Goal: Find specific page/section: Find specific page/section

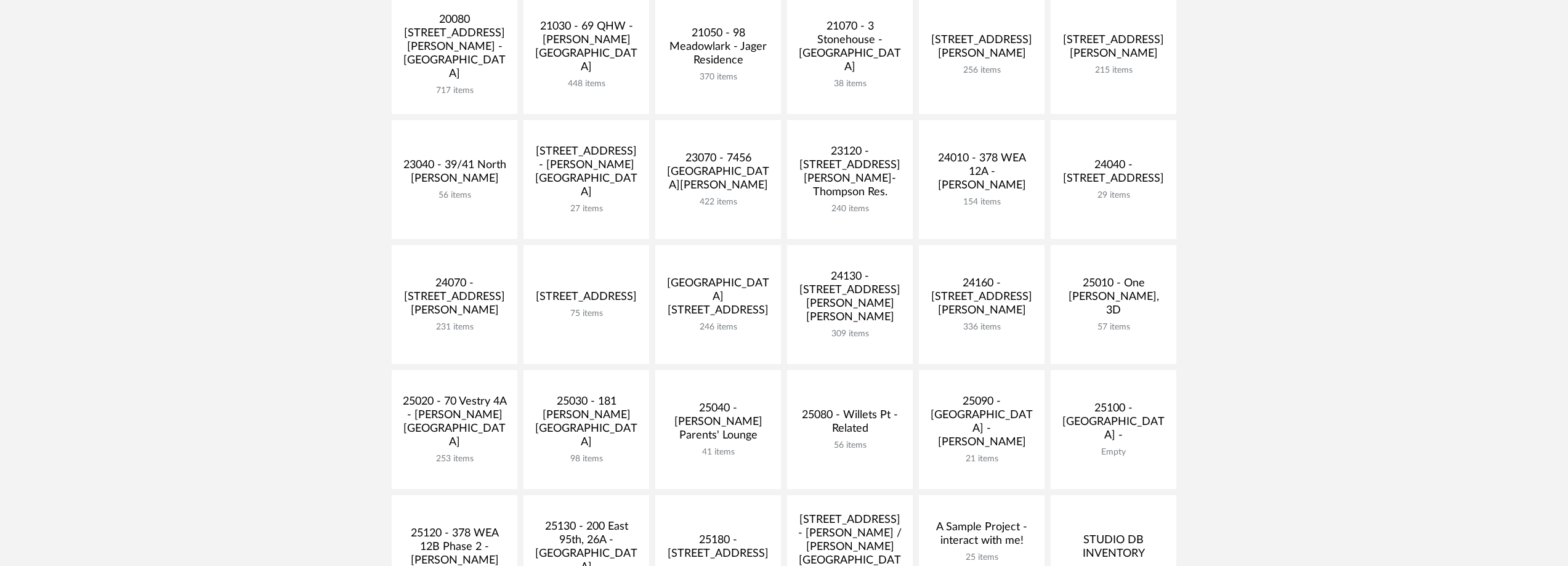
scroll to position [308, 0]
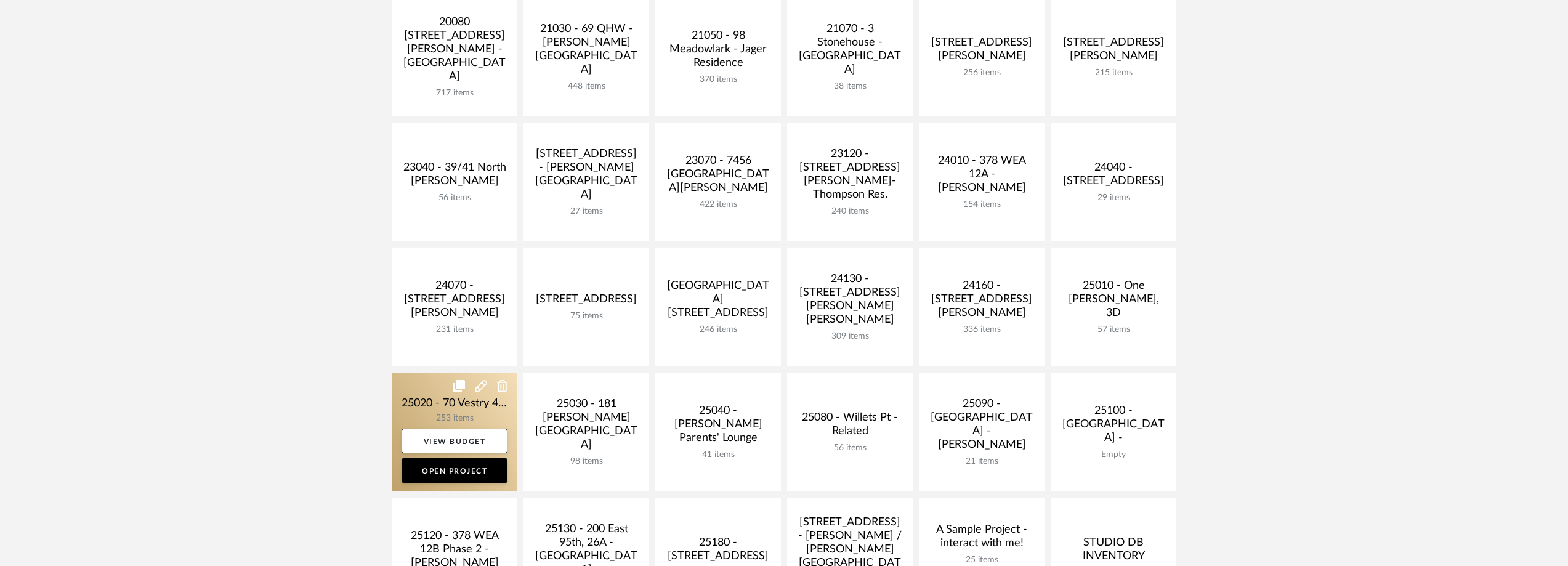
click at [427, 391] on link at bounding box center [454, 431] width 125 height 119
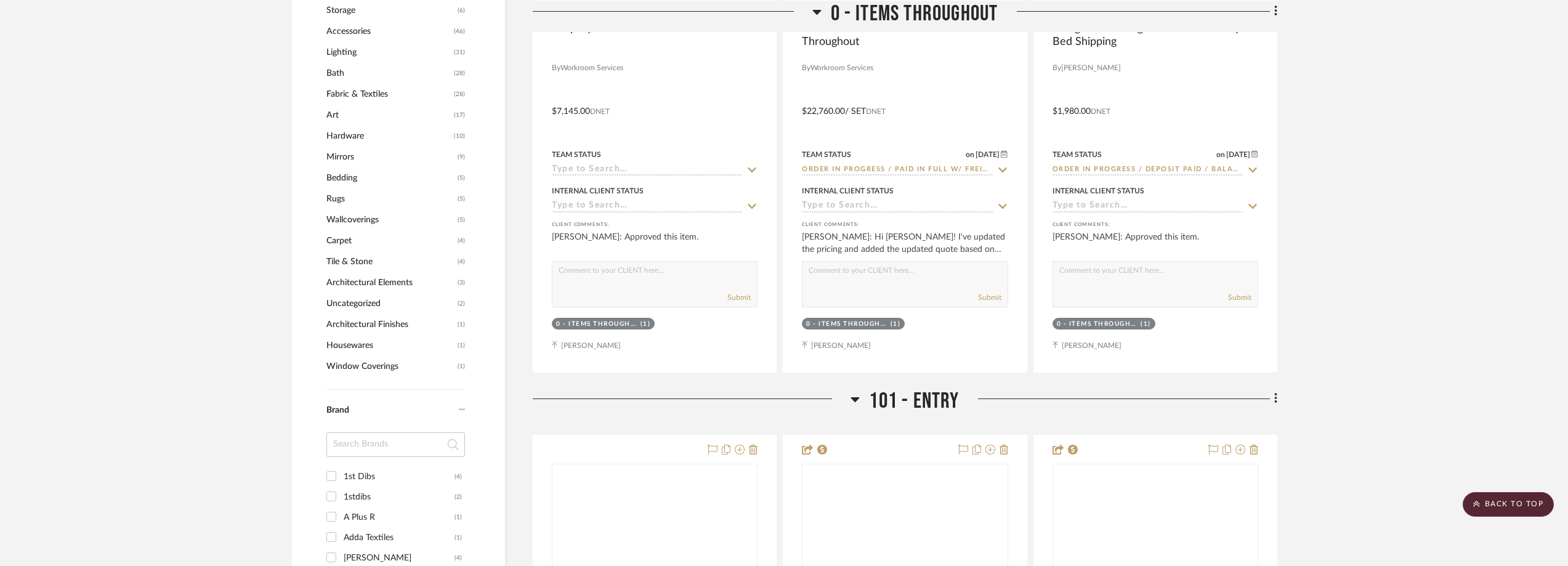
scroll to position [1232, 0]
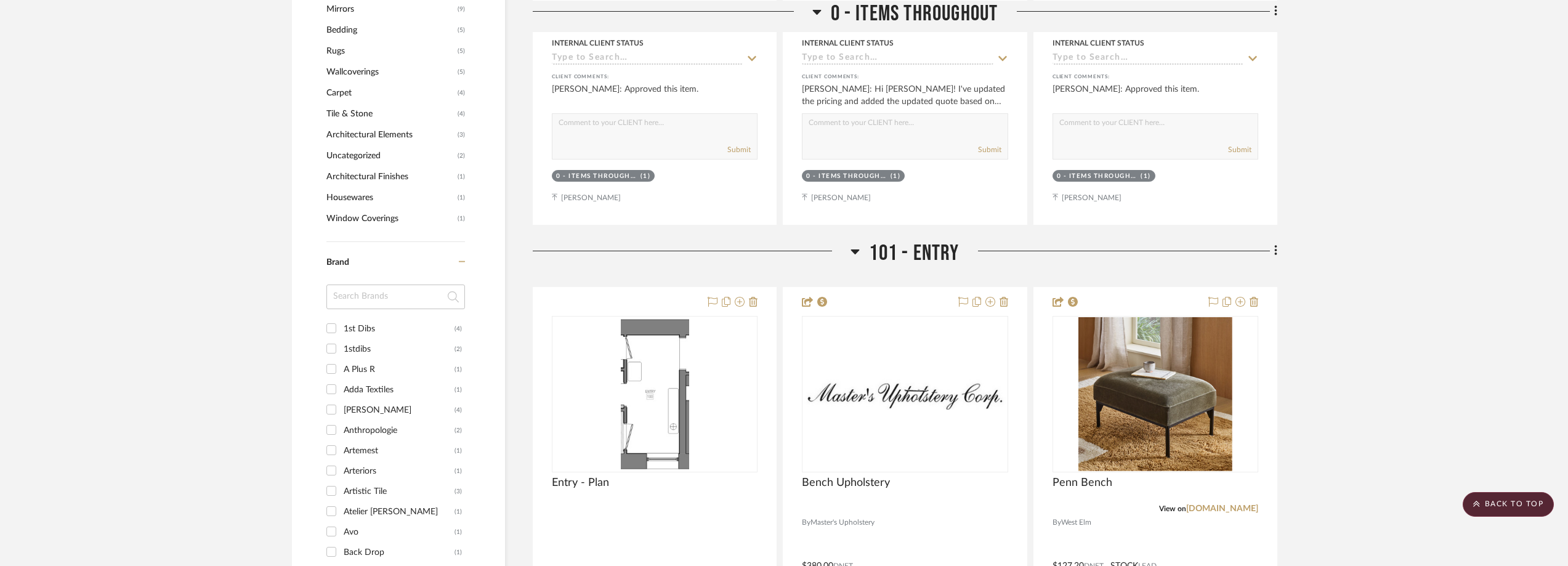
click at [366, 294] on input at bounding box center [395, 297] width 139 height 25
type input "pepp"
click at [366, 321] on div "Pepper Home" at bounding box center [399, 329] width 111 height 20
click at [341, 321] on input "Pepper Home (2)" at bounding box center [332, 328] width 20 height 20
checkbox input "true"
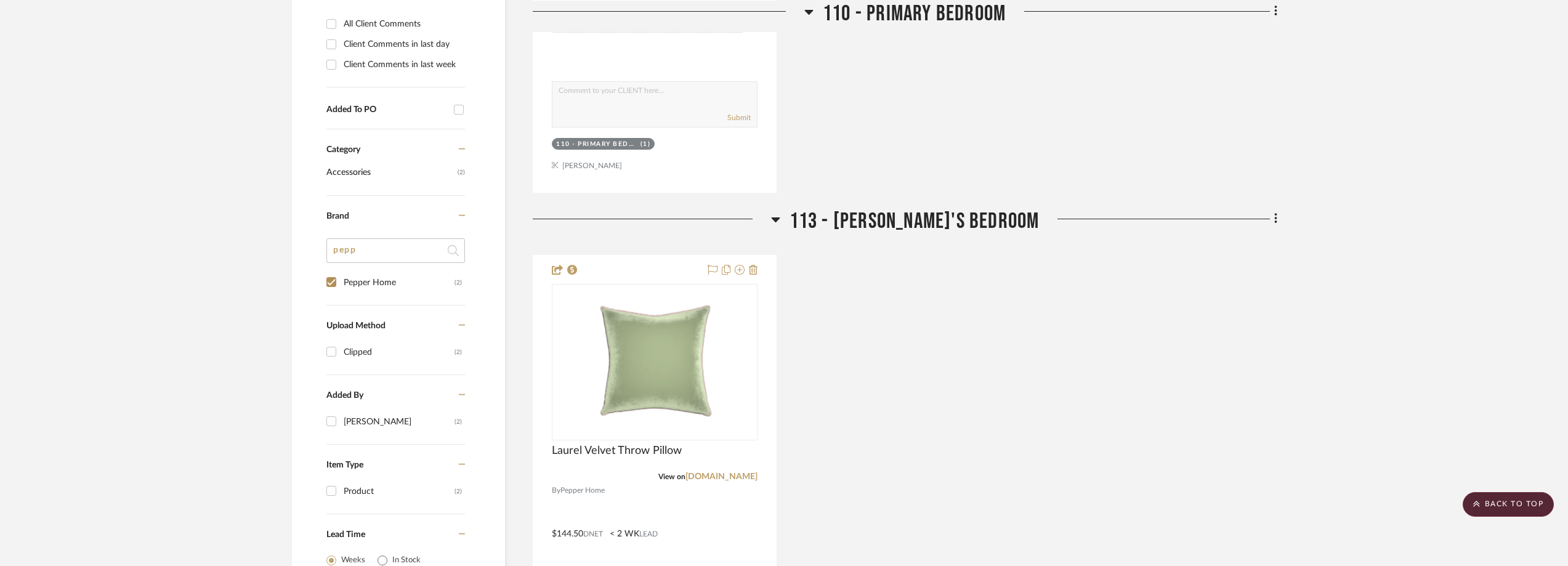
scroll to position [1047, 0]
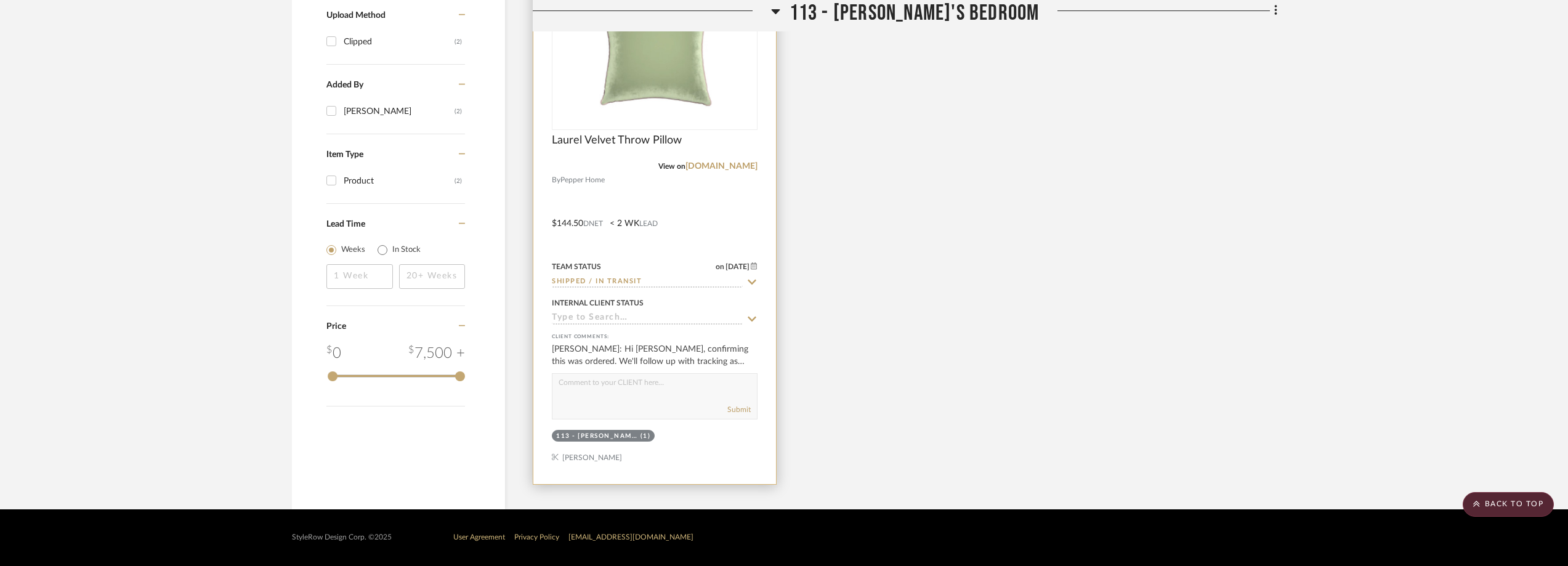
click at [749, 281] on icon at bounding box center [752, 282] width 9 height 5
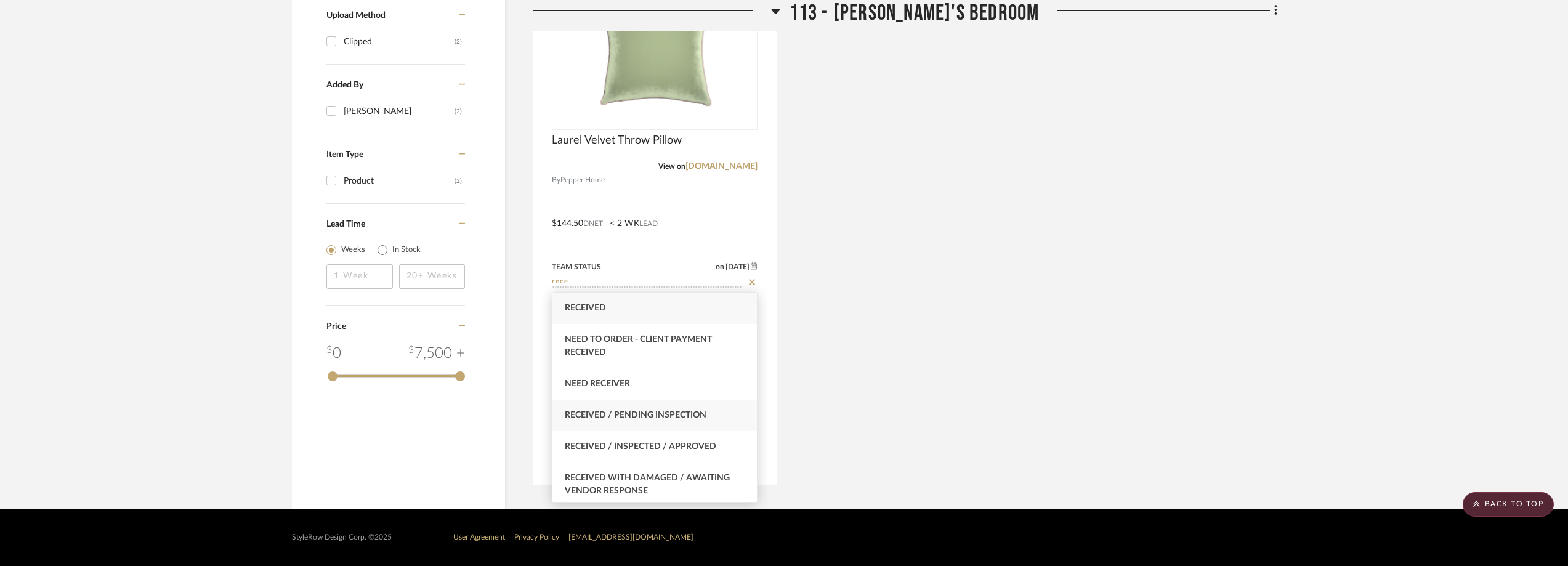
type input "rece"
click at [678, 405] on div "Received / Pending Inspection" at bounding box center [654, 416] width 204 height 32
type input "[DATE]"
type input "Received / Pending Inspection"
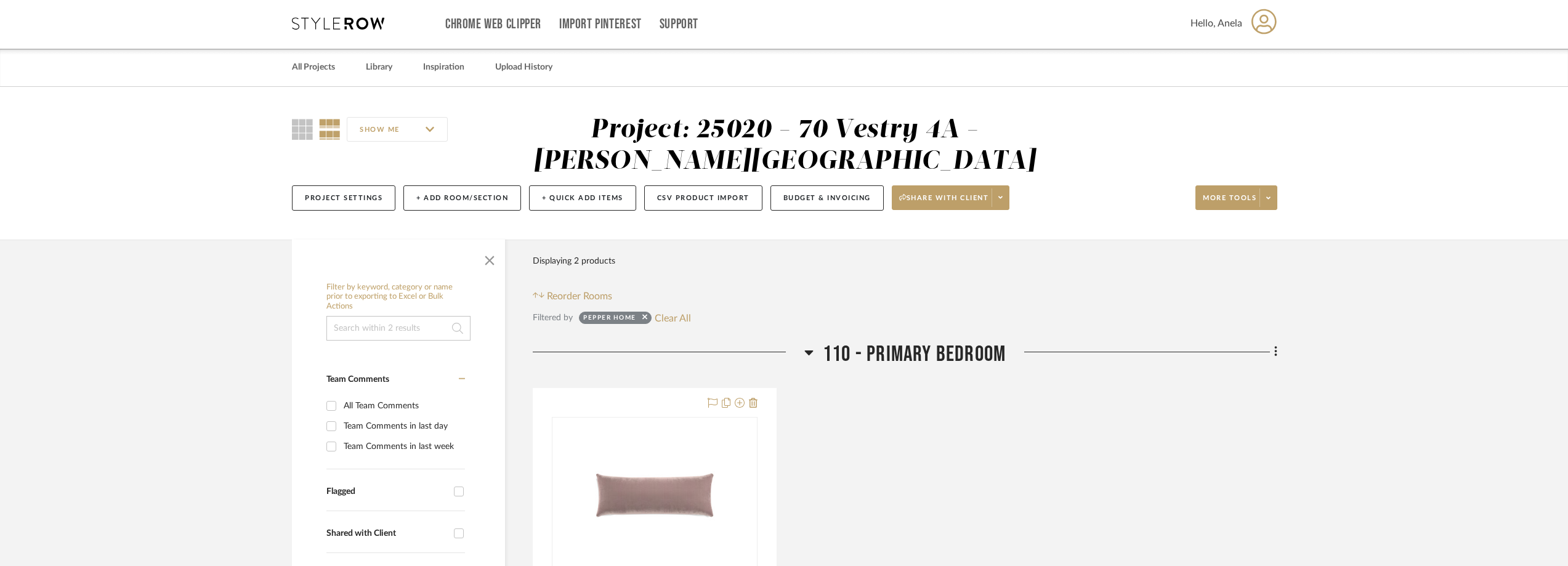
scroll to position [0, 0]
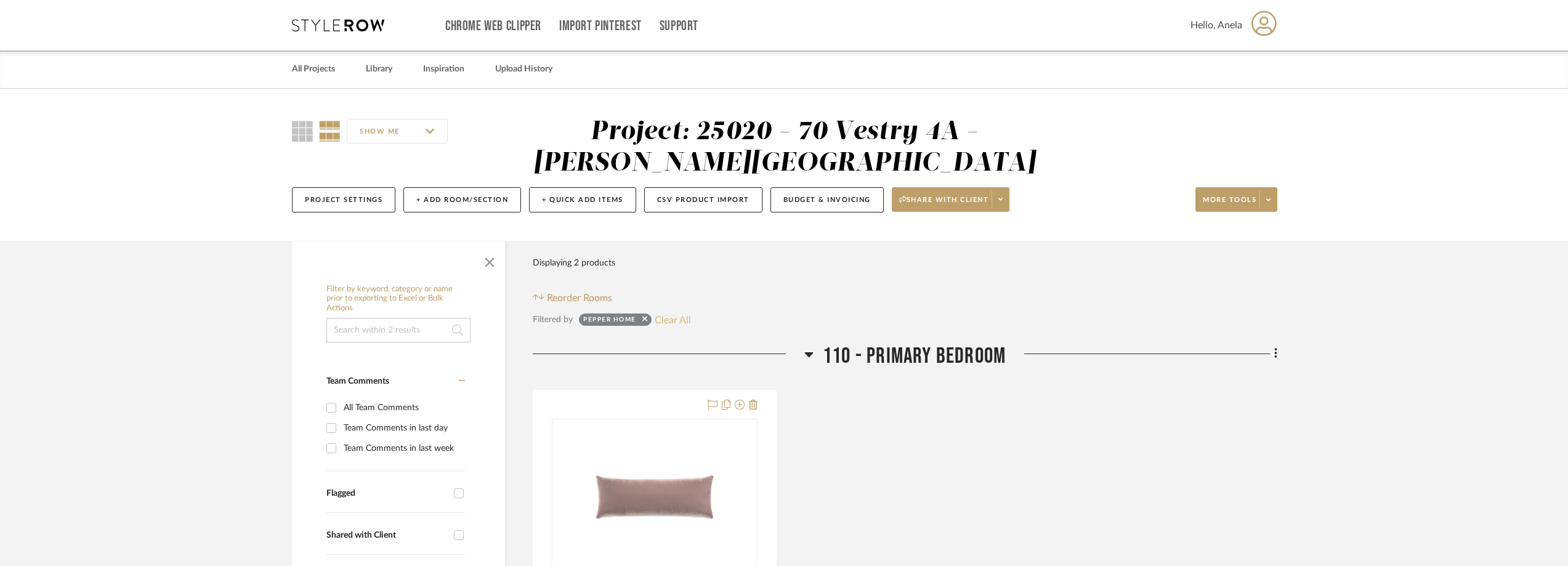
click at [674, 324] on button "Clear All" at bounding box center [672, 320] width 36 height 16
checkbox input "false"
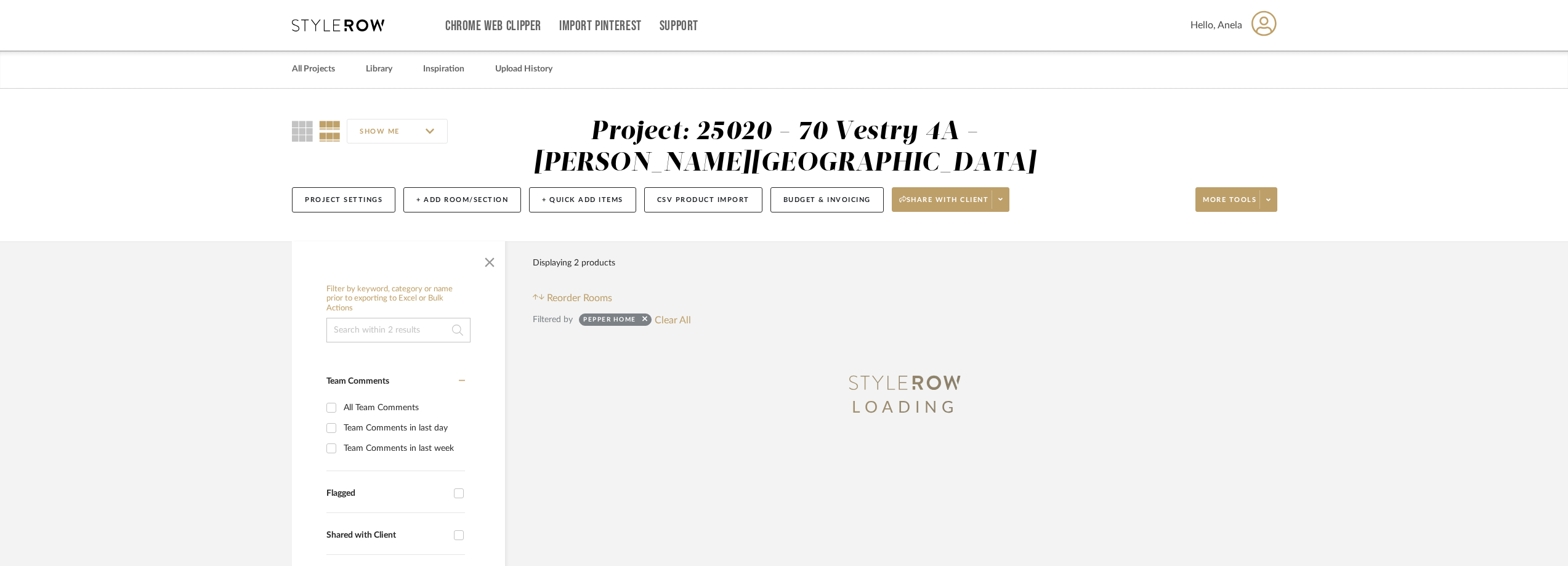
click at [349, 24] on icon at bounding box center [338, 25] width 93 height 12
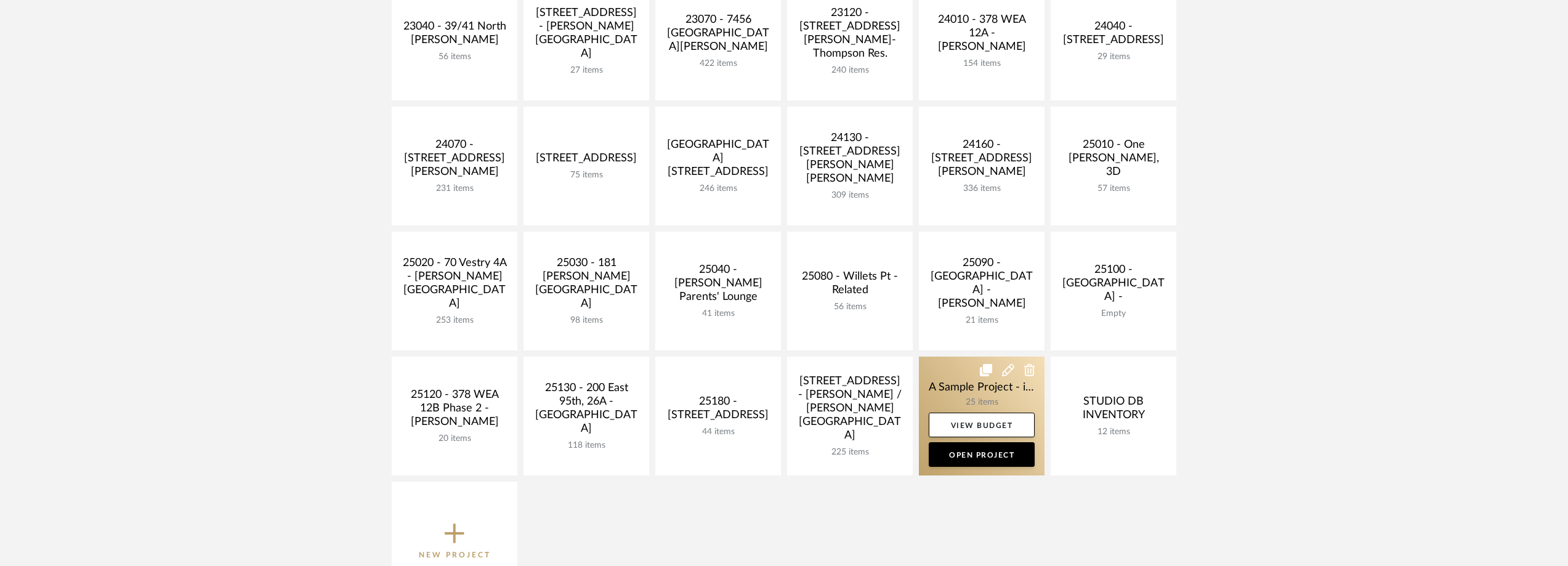
scroll to position [431, 0]
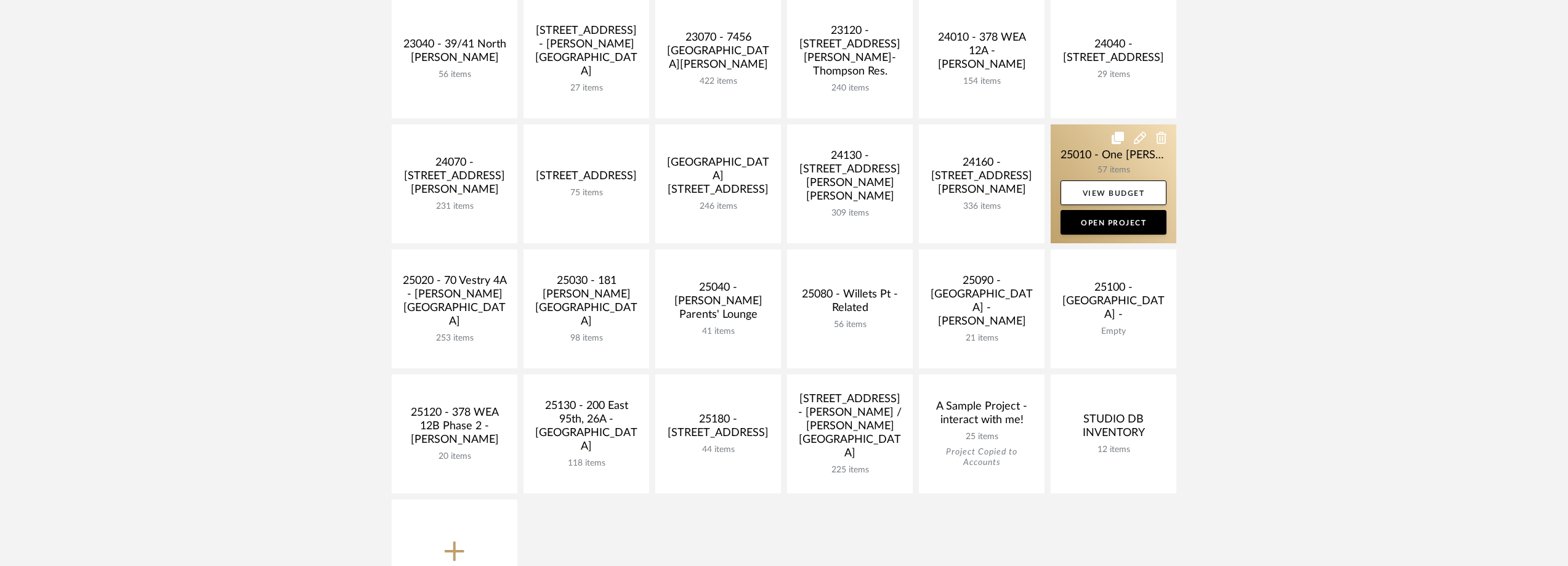
click at [1064, 155] on link at bounding box center [1113, 183] width 125 height 119
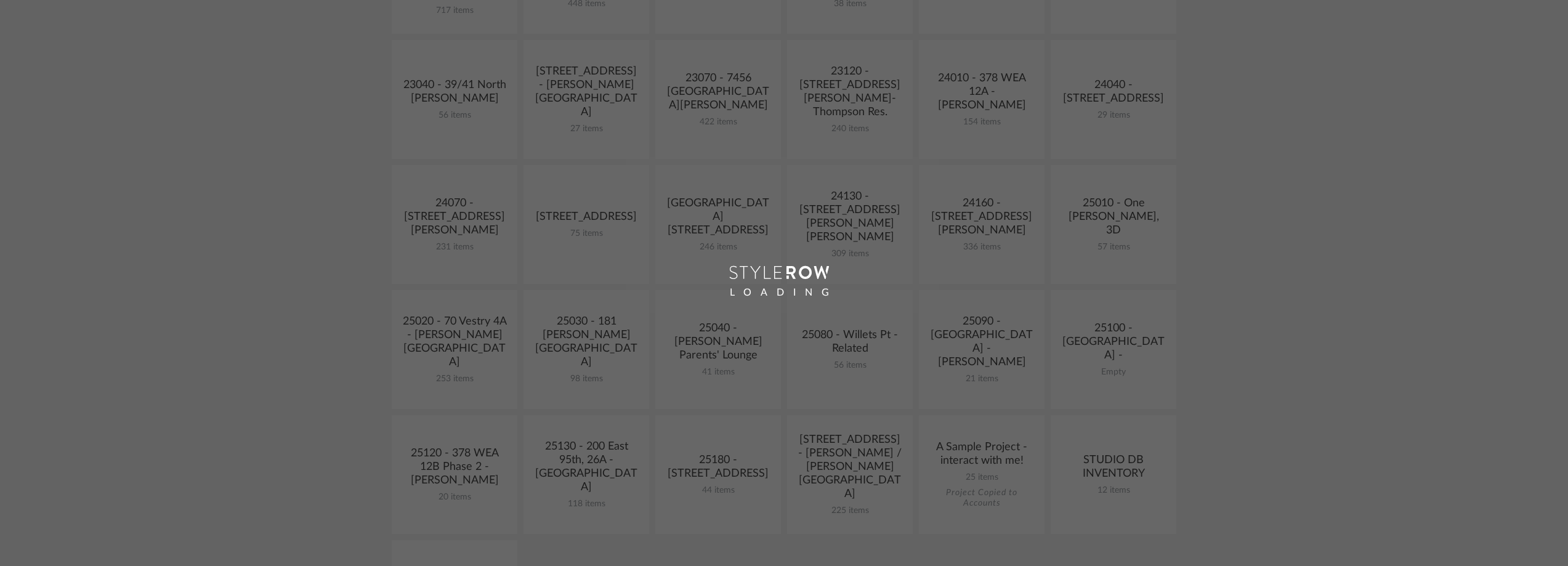
scroll to position [431, 0]
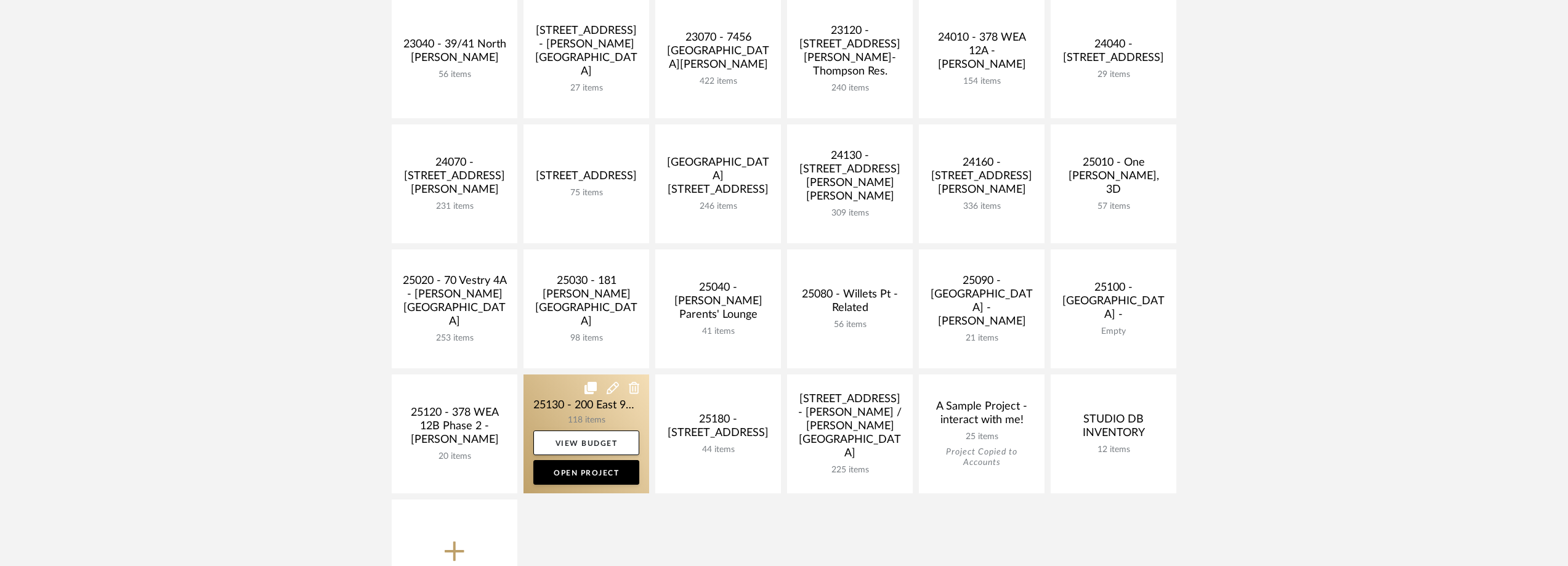
click at [546, 406] on link at bounding box center [586, 433] width 125 height 119
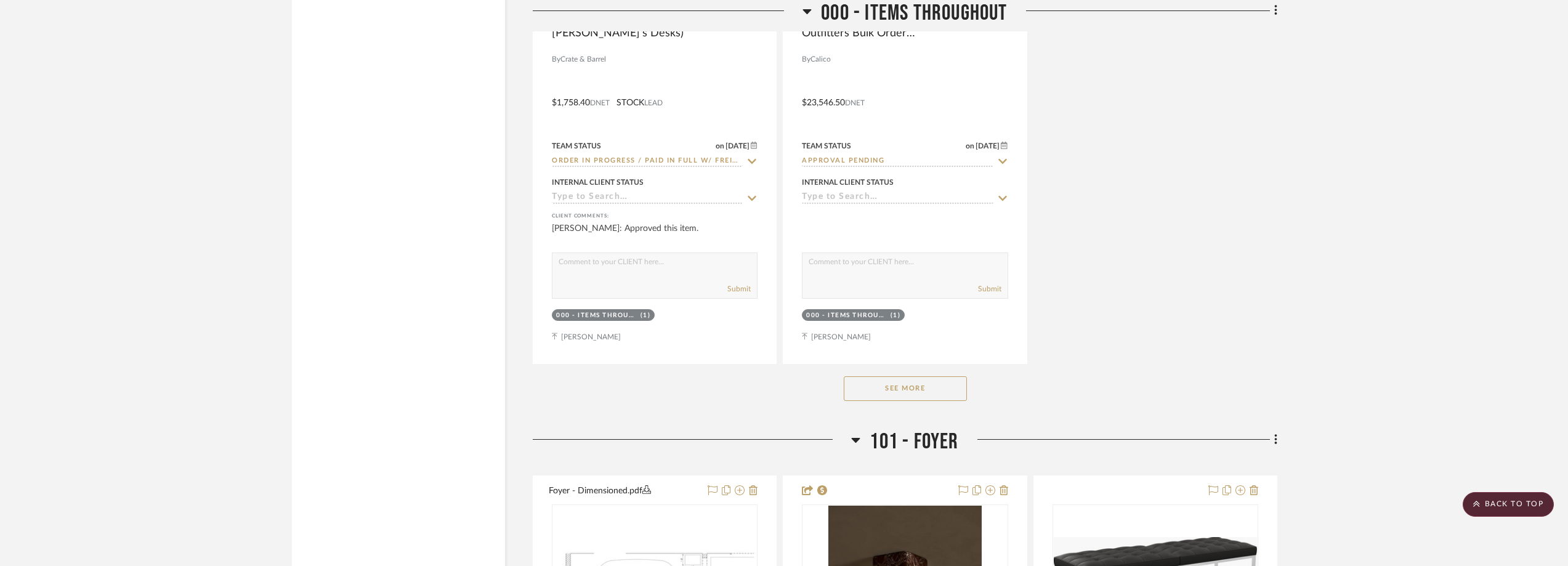
scroll to position [3449, 0]
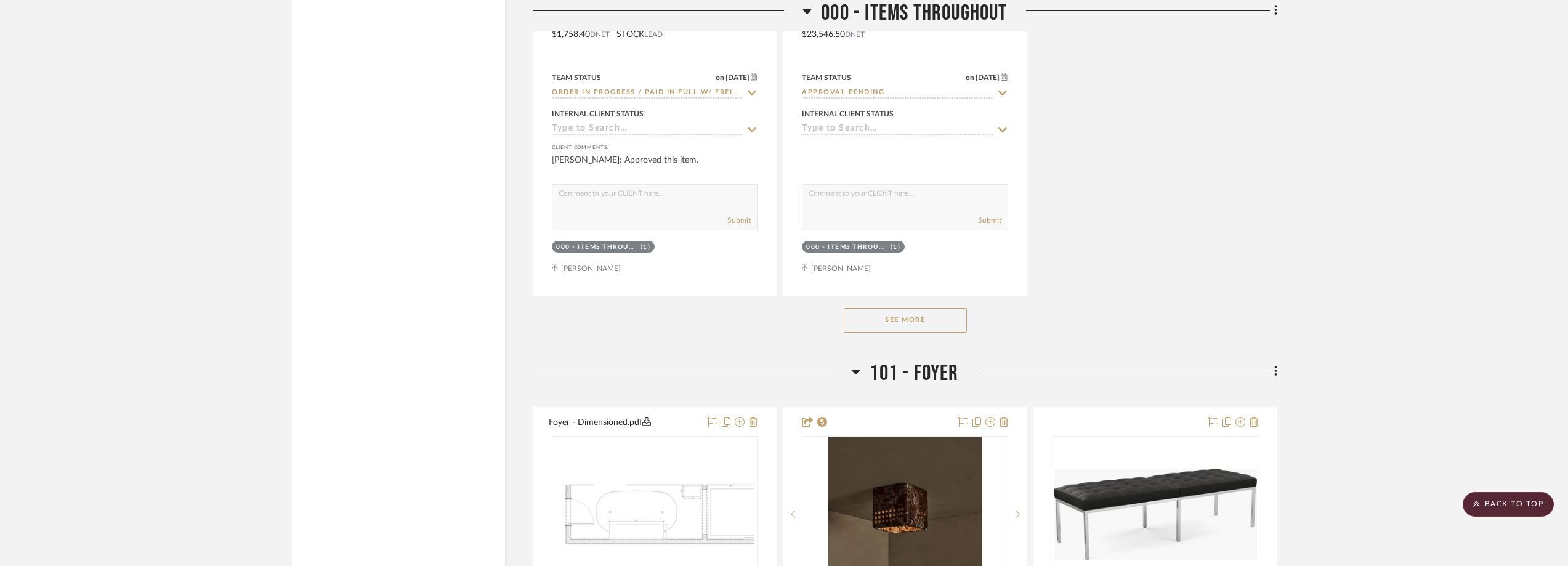
click at [959, 318] on button "See More" at bounding box center [905, 320] width 123 height 25
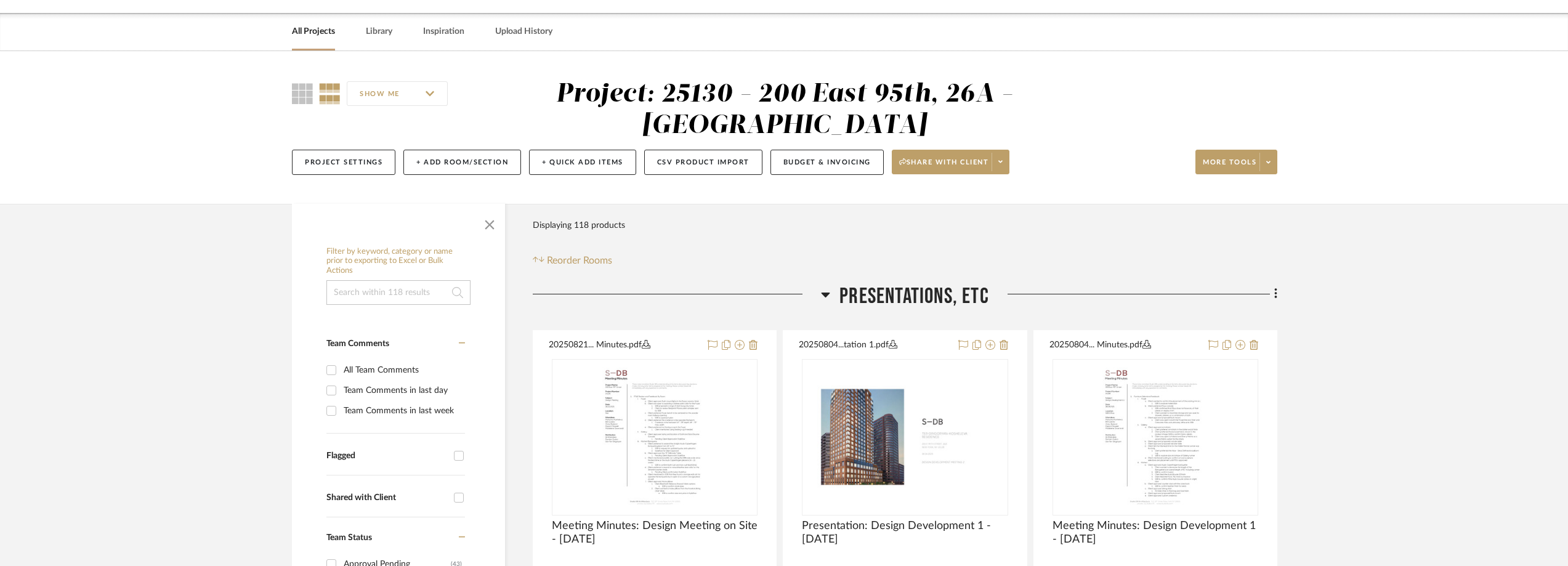
scroll to position [0, 0]
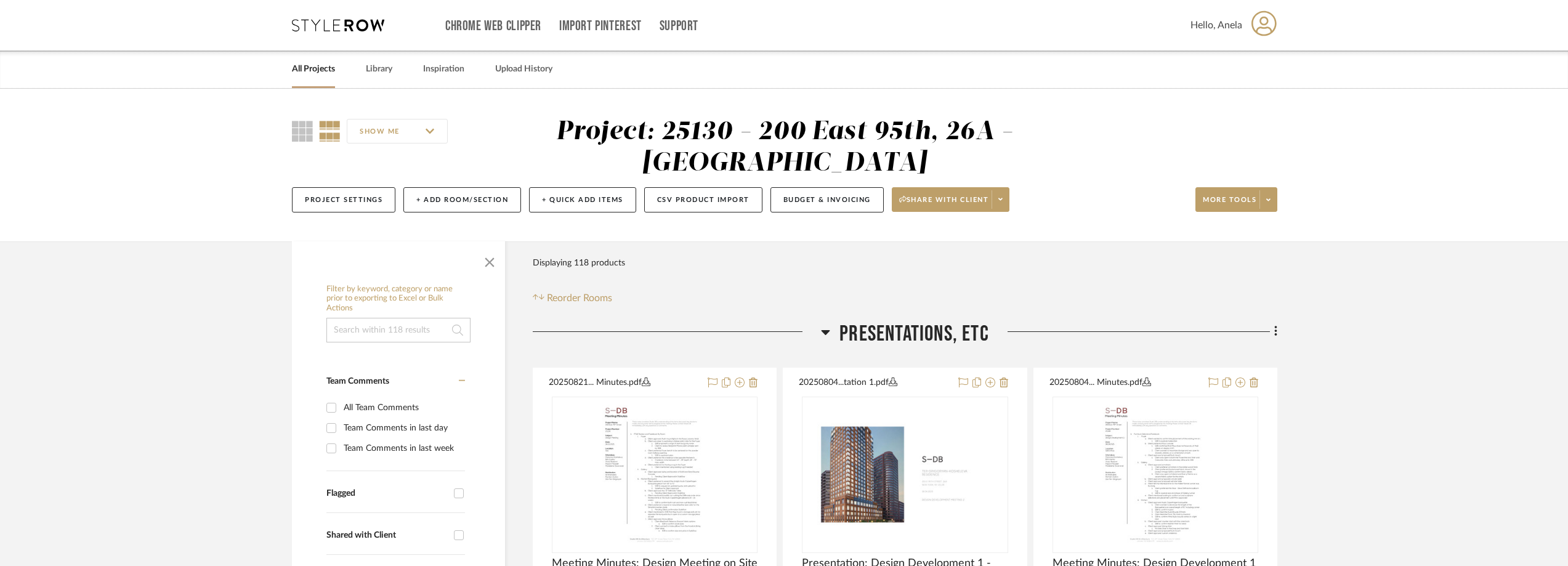
click at [337, 24] on icon at bounding box center [338, 25] width 93 height 12
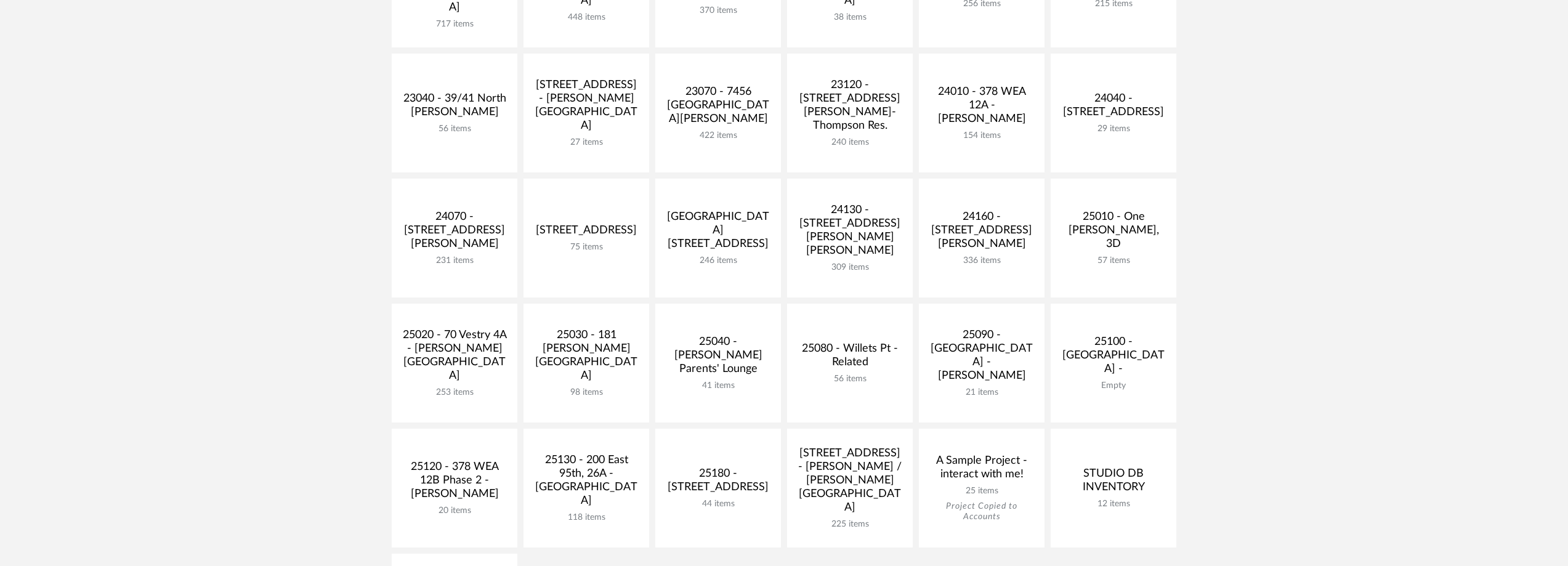
scroll to position [370, 0]
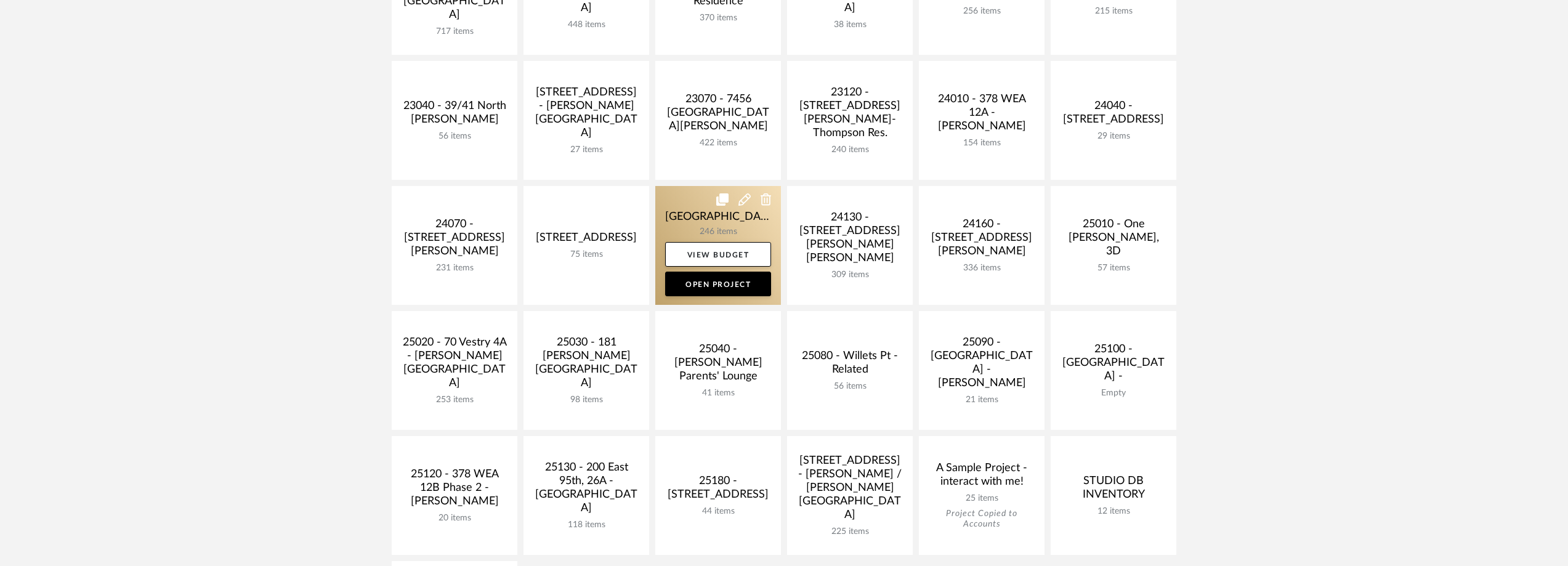
click at [670, 238] on link at bounding box center [718, 245] width 125 height 119
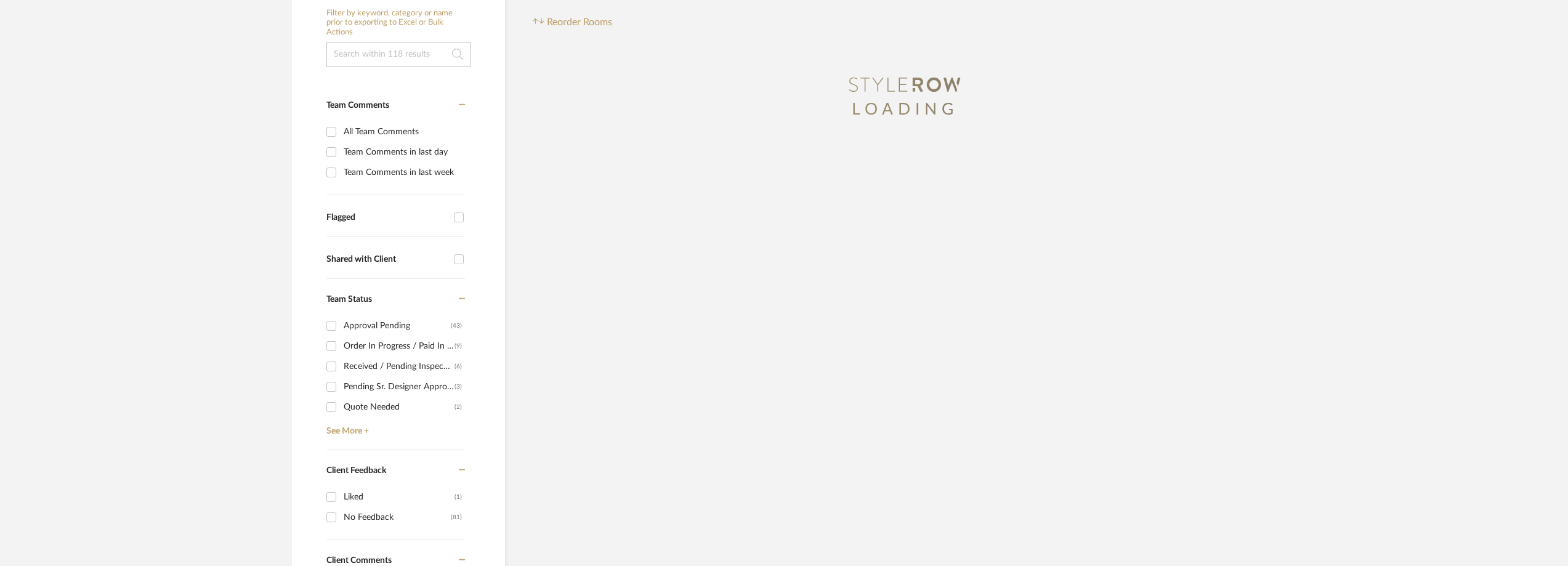
scroll to position [370, 0]
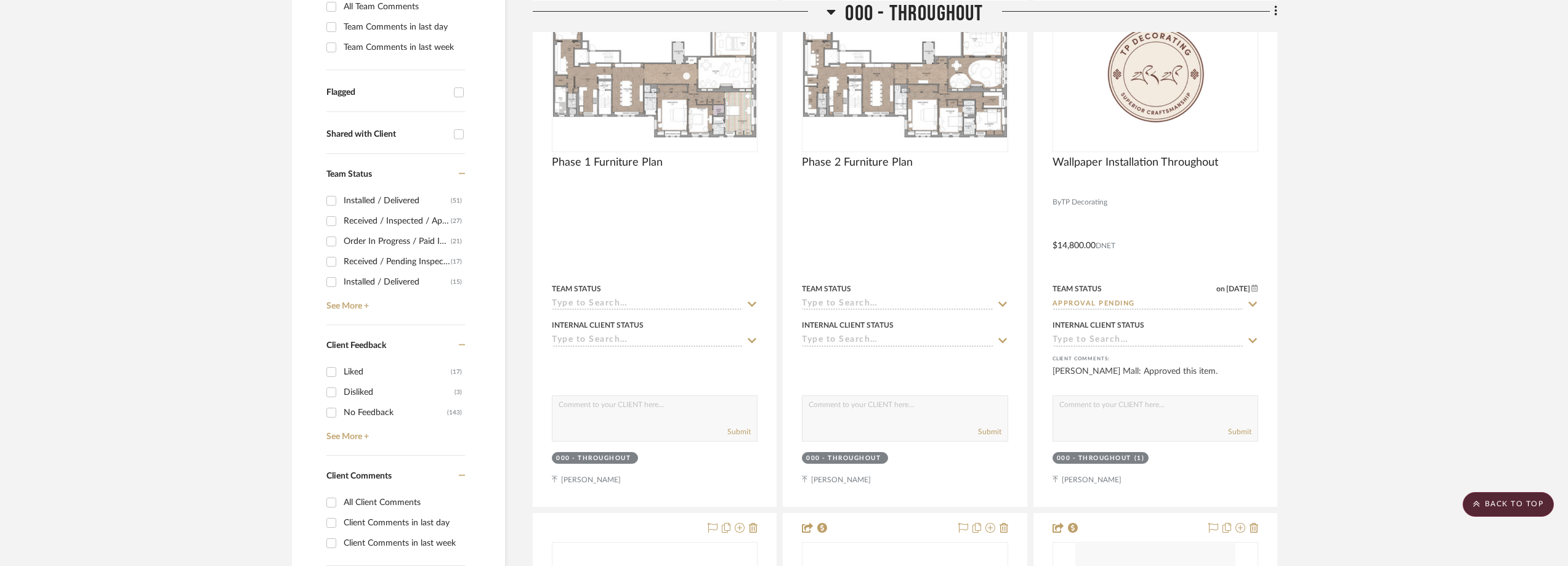
click at [383, 242] on div "Order In Progress / Paid In Full w/ Freight, No Balance due" at bounding box center [397, 242] width 107 height 20
click at [341, 242] on input "Order In Progress / Paid In Full w/ Freight, No Balance due (21)" at bounding box center [332, 242] width 20 height 20
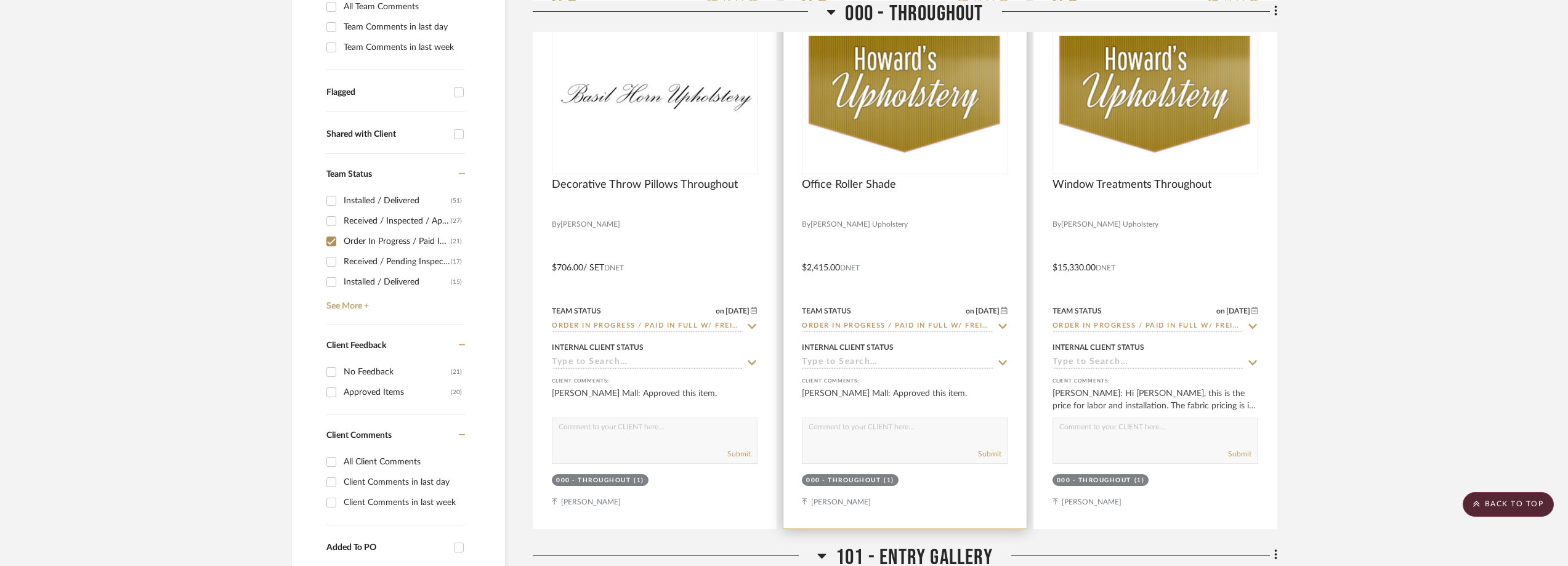
scroll to position [339, 0]
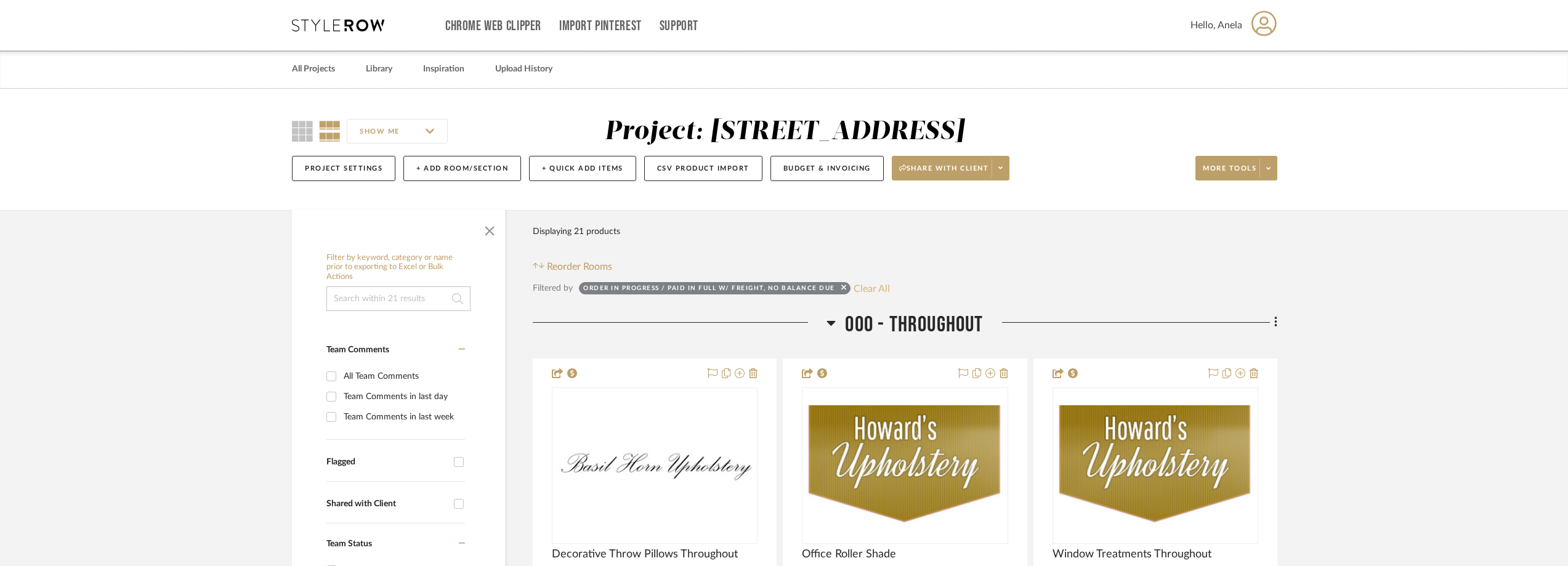
click at [876, 287] on button "Clear All" at bounding box center [871, 288] width 36 height 16
checkbox input "false"
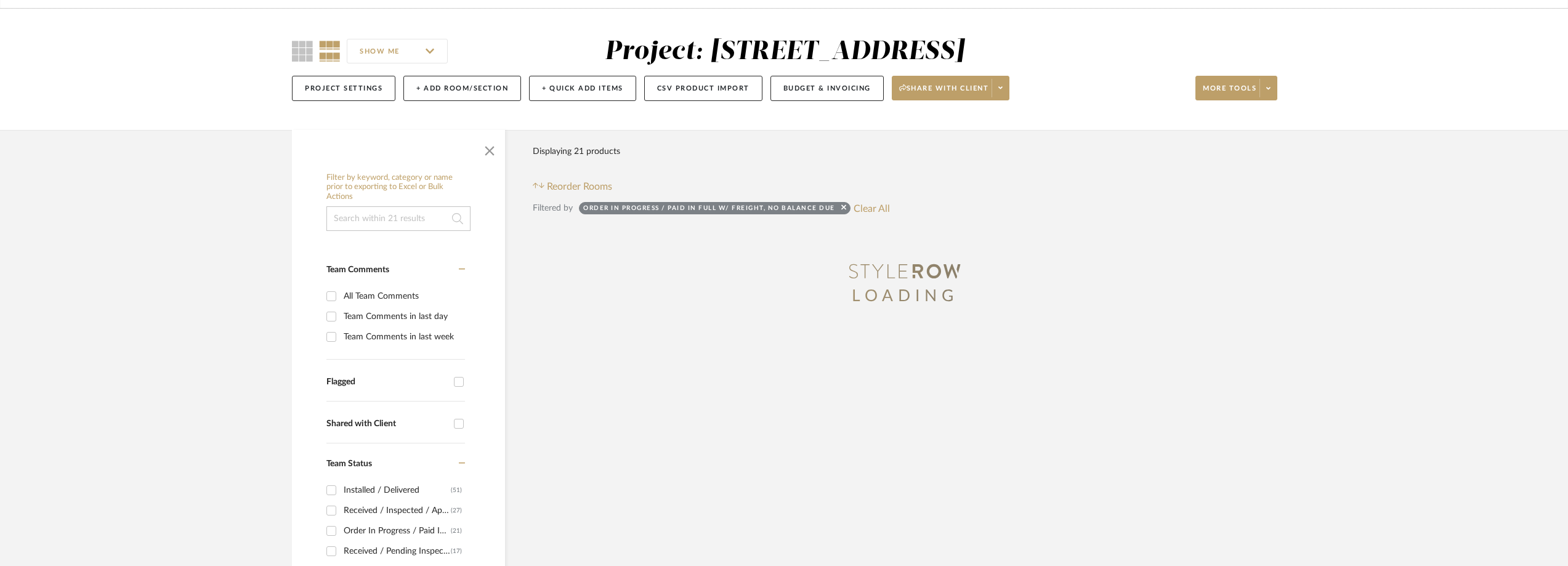
scroll to position [185, 0]
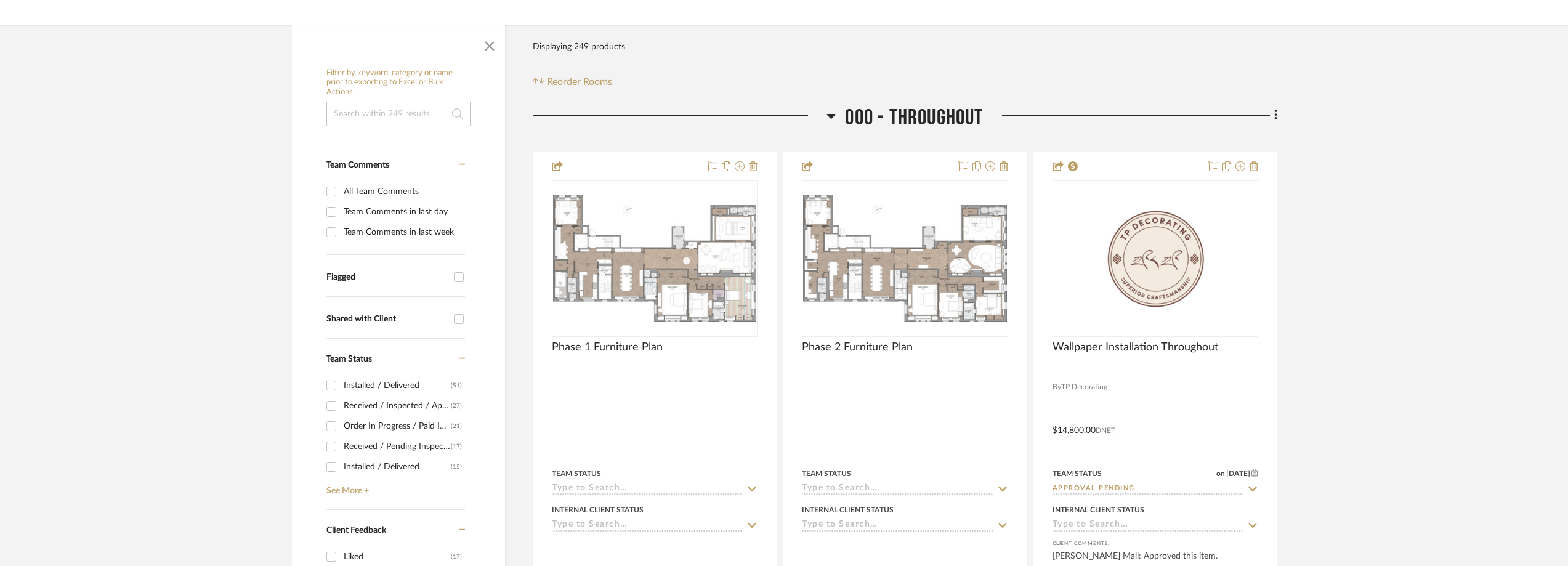
click at [346, 235] on div "Team Comments in last week" at bounding box center [403, 232] width 118 height 20
click at [341, 235] on input "Team Comments in last week" at bounding box center [332, 232] width 20 height 20
checkbox input "true"
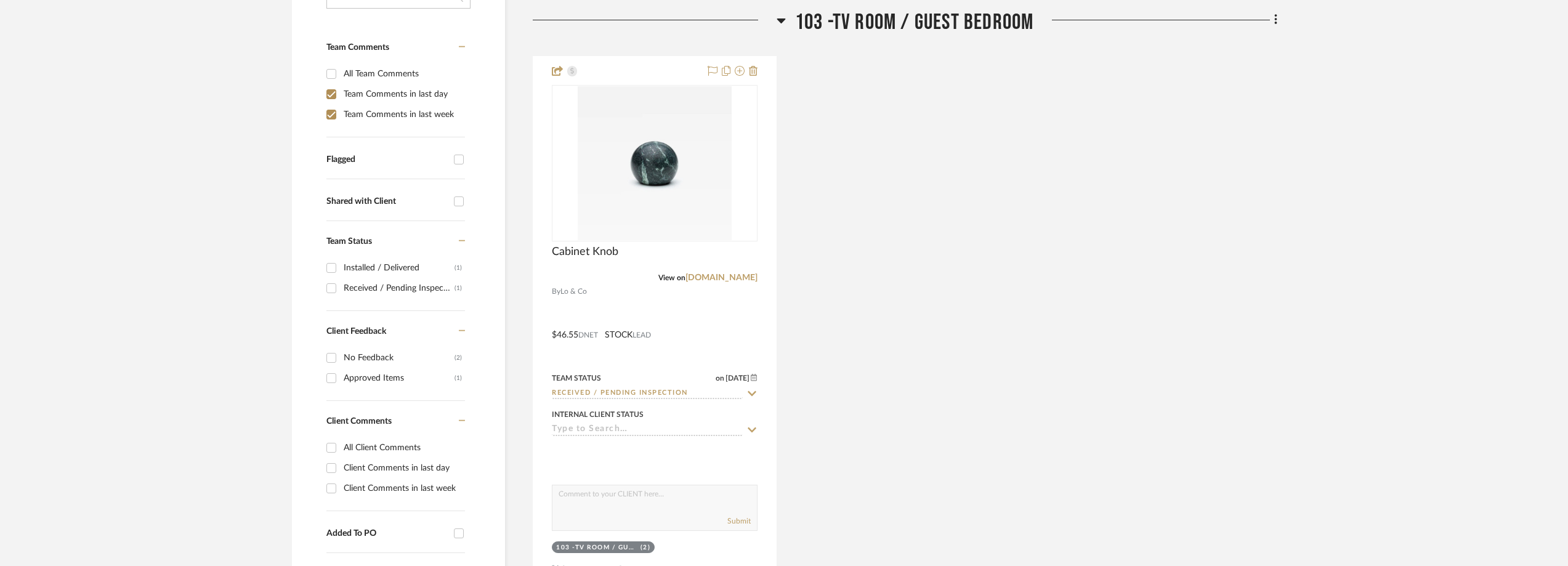
scroll to position [308, 0]
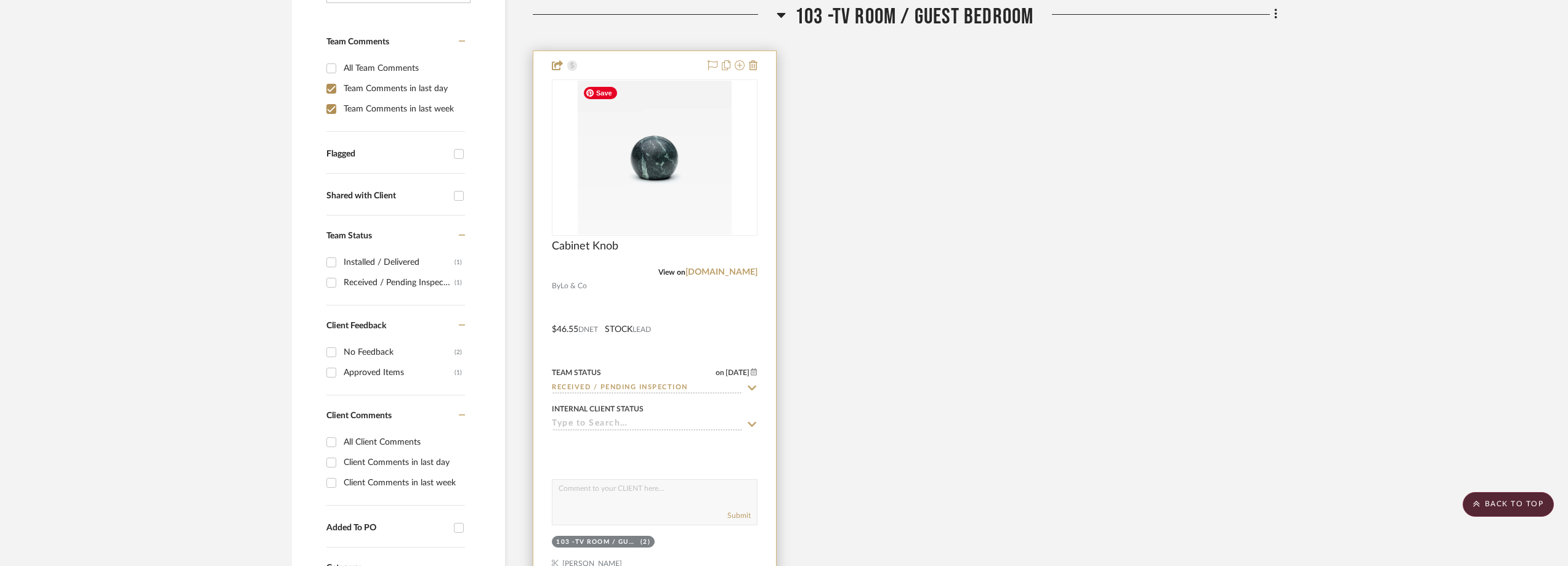
click at [702, 142] on img "0" at bounding box center [655, 158] width 154 height 154
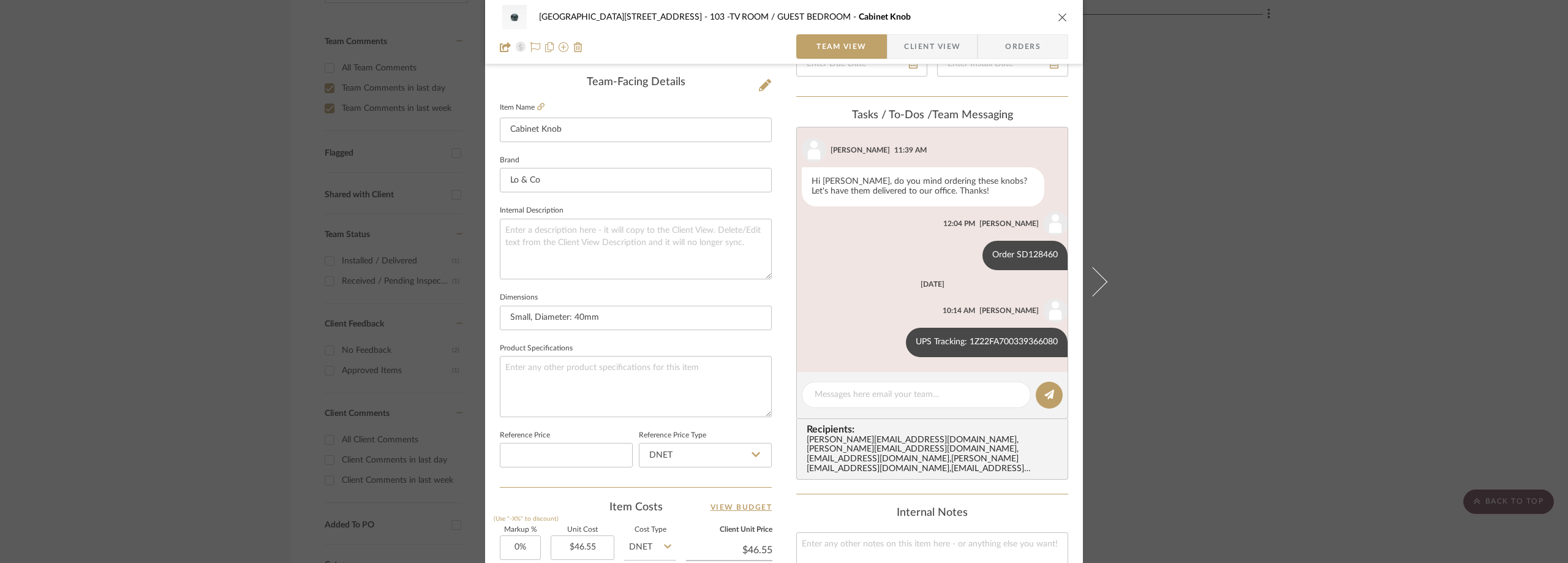
click at [909, 43] on span "Client View" at bounding box center [932, 47] width 56 height 25
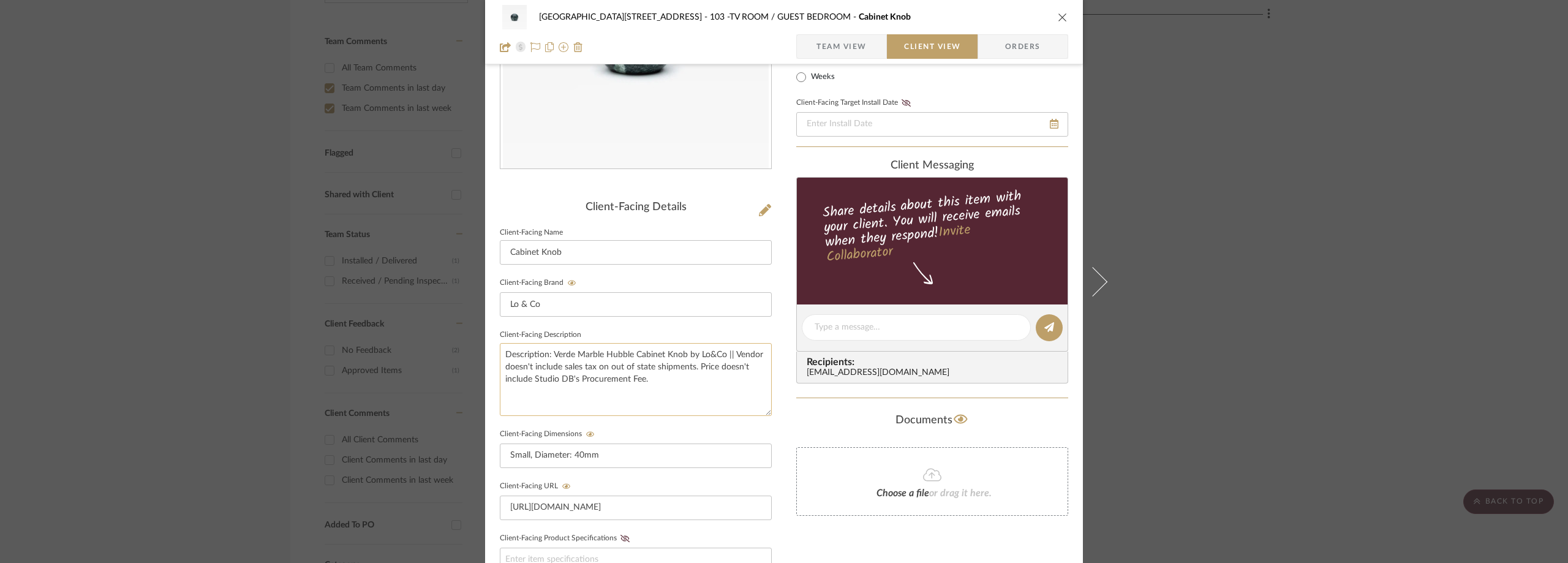
scroll to position [160, 0]
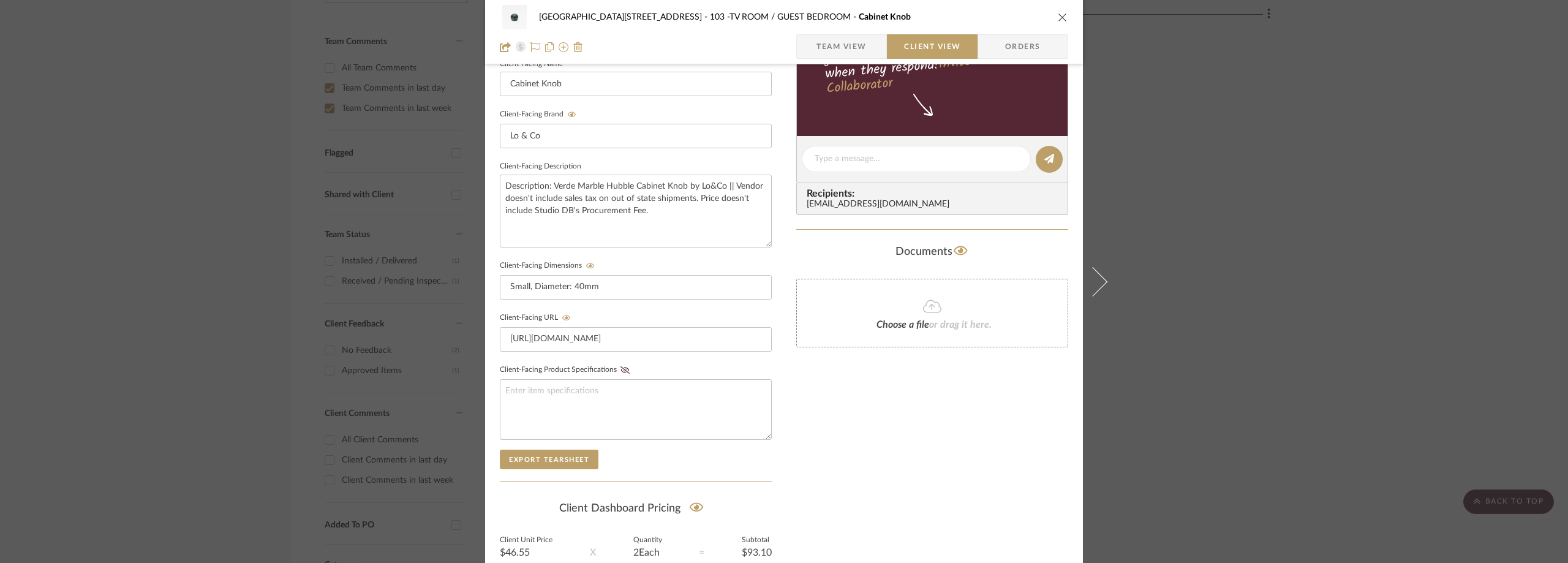
click at [1279, 347] on div "24100 - [STREET_ADDRESS] -TV ROOM / GUEST BEDROOM Cabinet Knob Team View Client…" at bounding box center [784, 282] width 1568 height 563
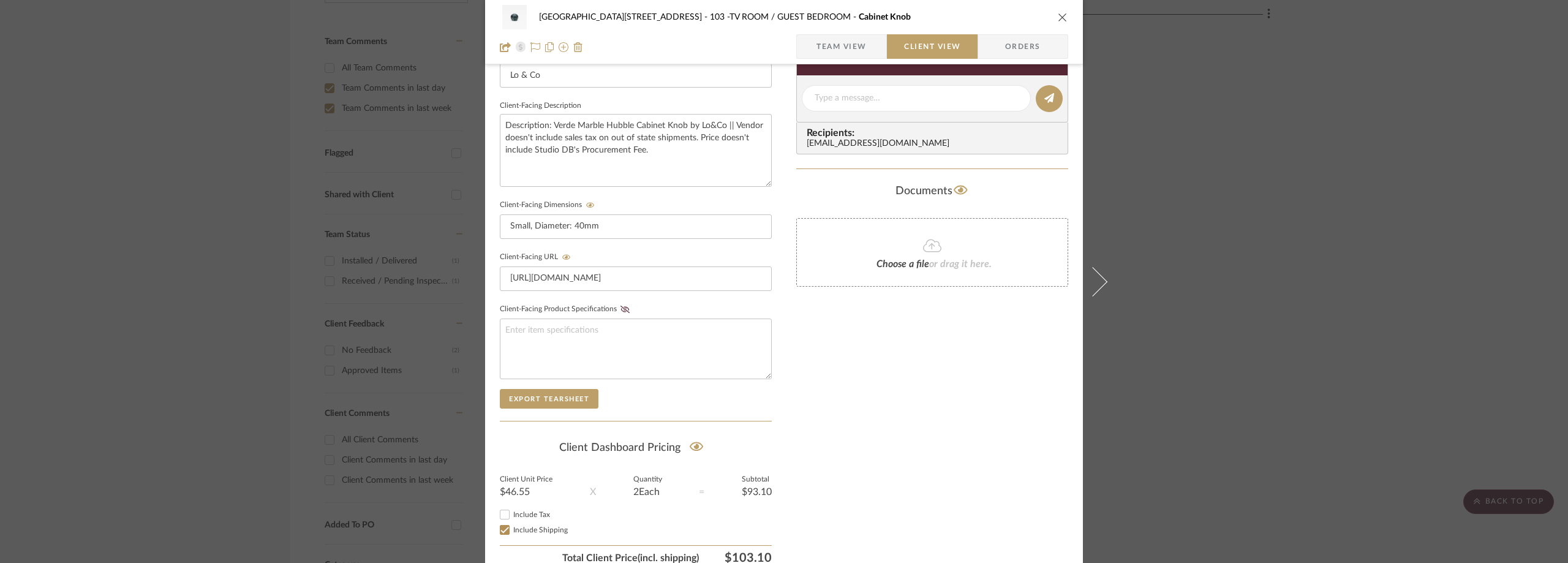
scroll to position [466, 0]
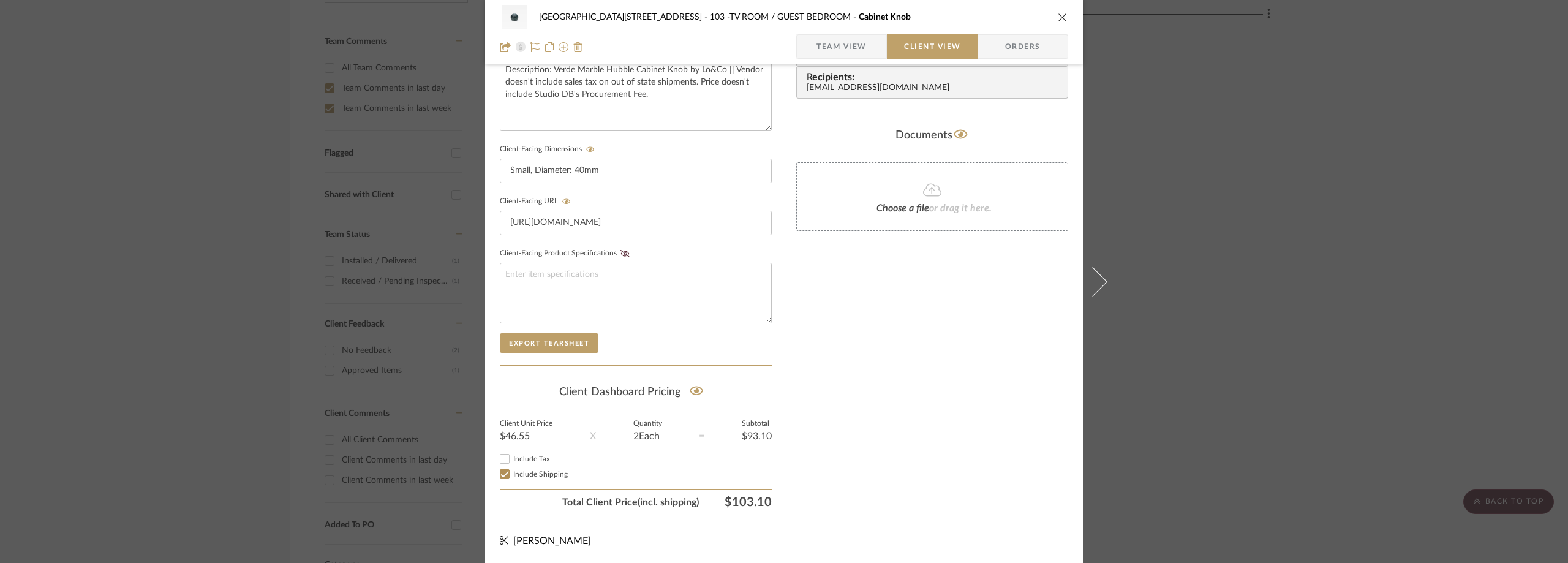
click at [1279, 369] on div "24100 - [STREET_ADDRESS] -TV ROOM / GUEST BEDROOM Cabinet Knob Team View Client…" at bounding box center [784, 282] width 1568 height 563
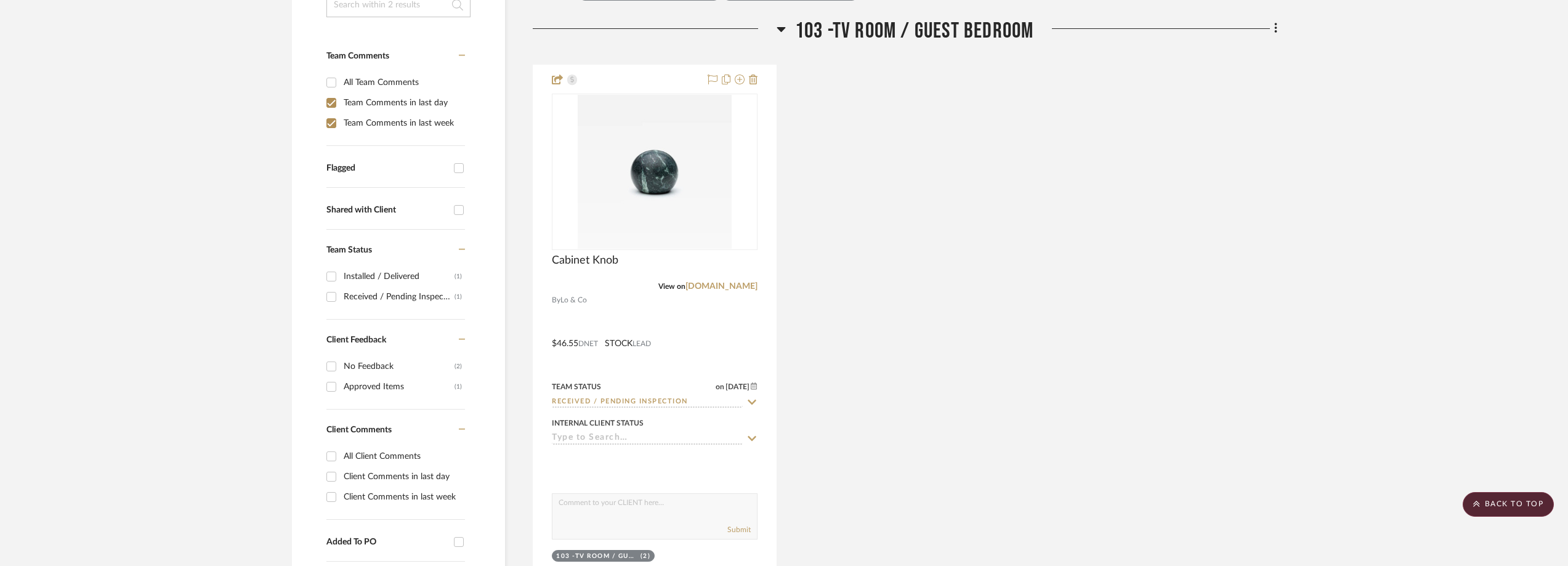
scroll to position [0, 0]
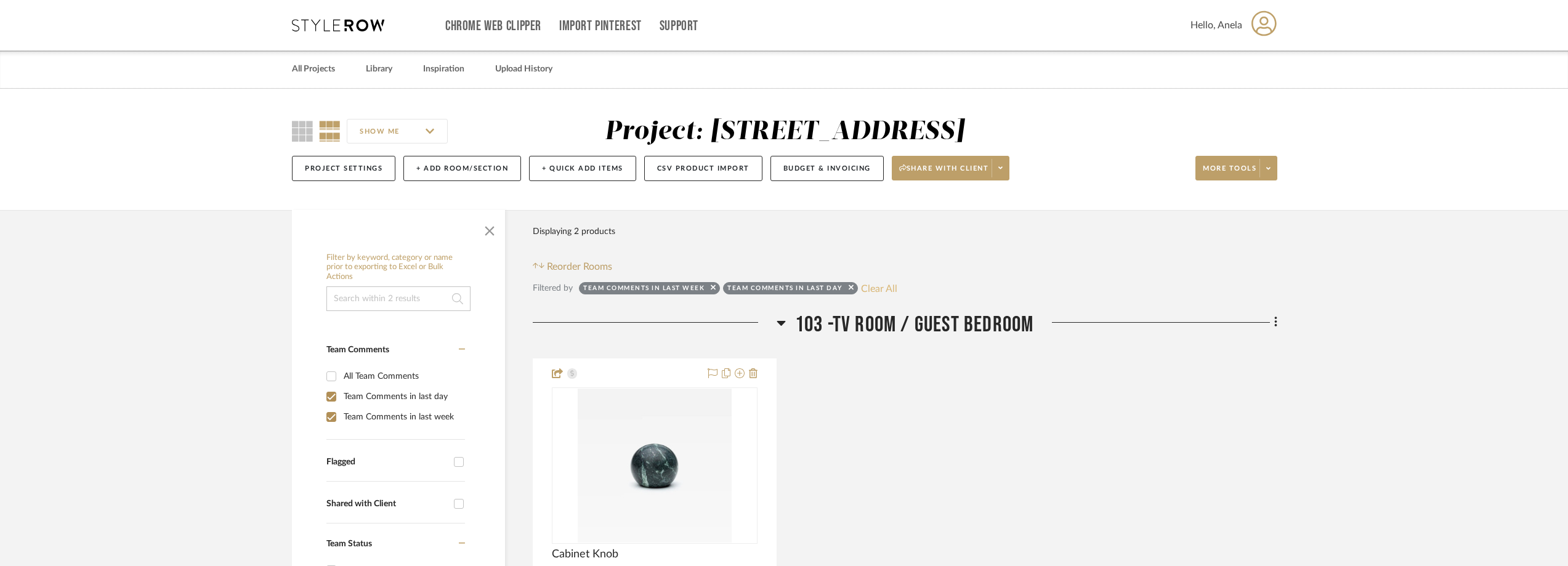
click at [890, 286] on button "Clear All" at bounding box center [879, 288] width 36 height 16
checkbox input "false"
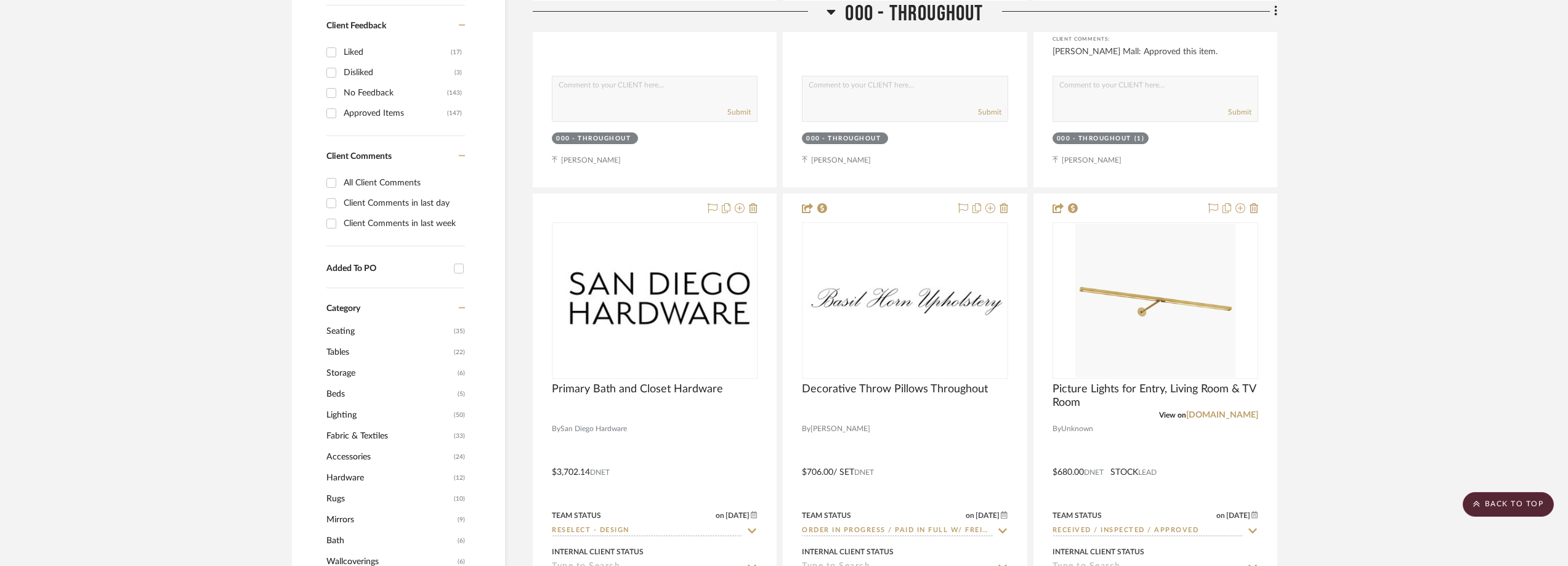
scroll to position [800, 0]
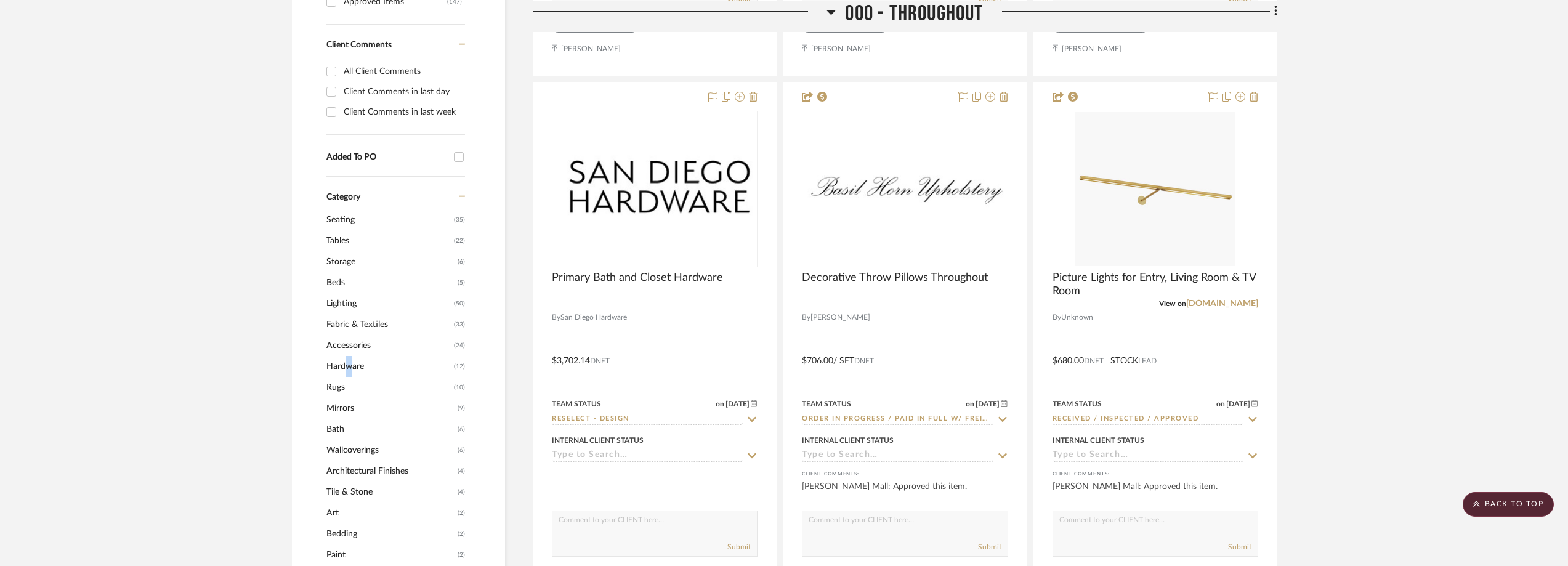
click at [343, 366] on span "Hardware" at bounding box center [388, 366] width 124 height 21
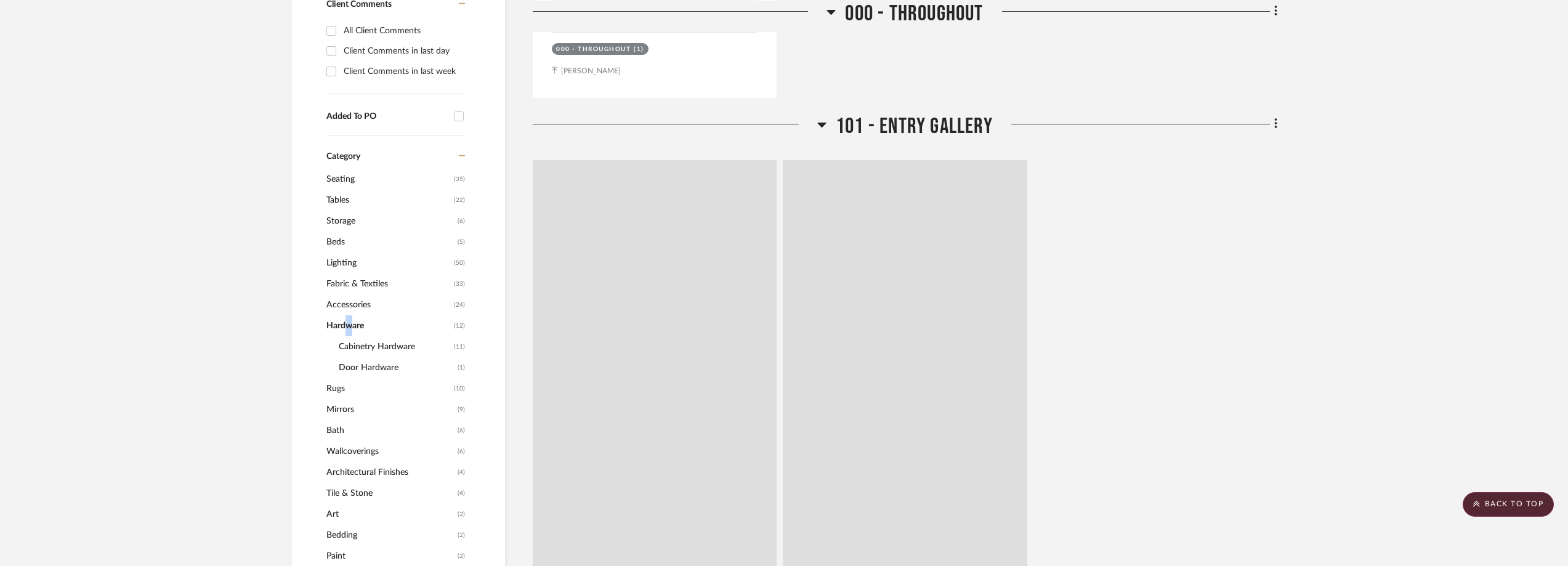
scroll to position [760, 0]
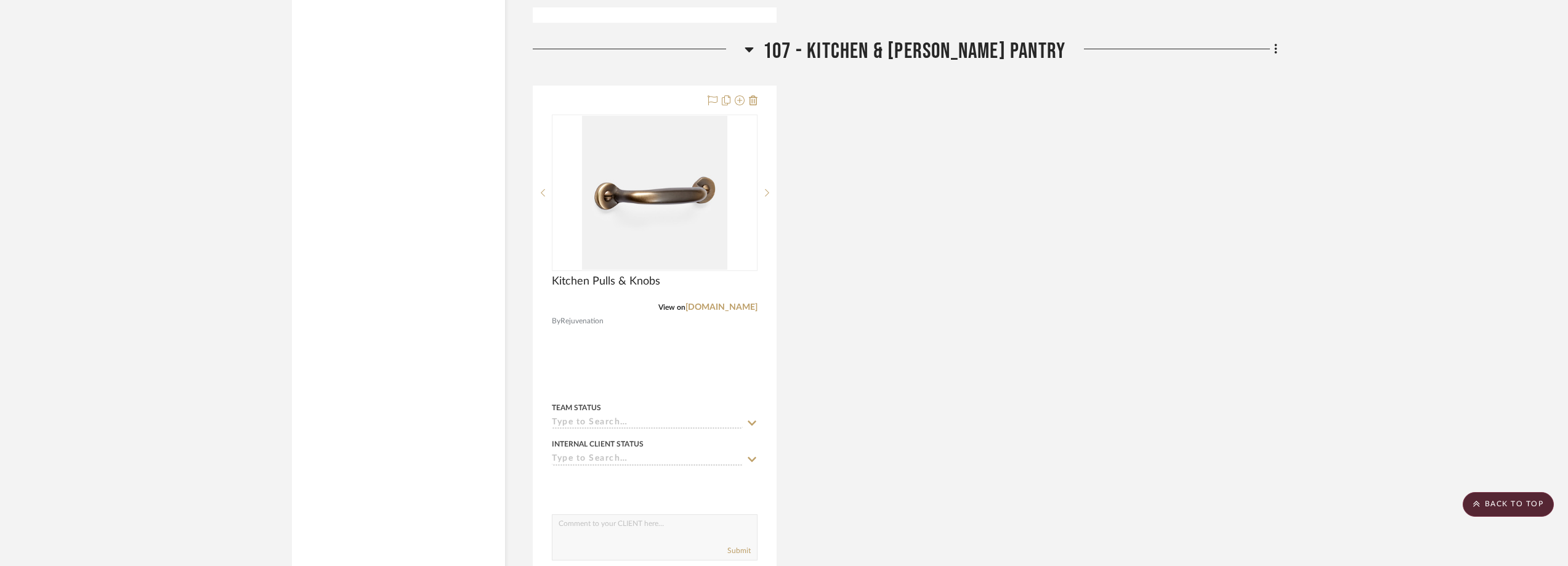
scroll to position [2792, 0]
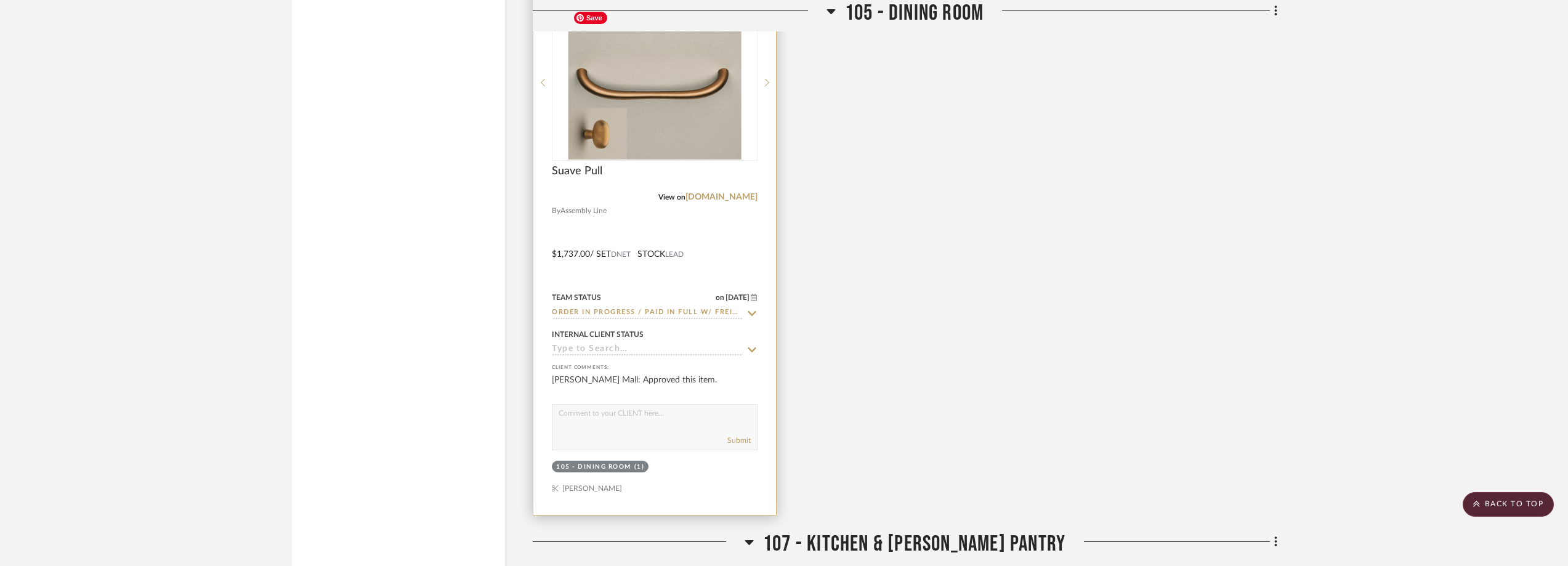
click at [696, 110] on img "0" at bounding box center [655, 82] width 173 height 154
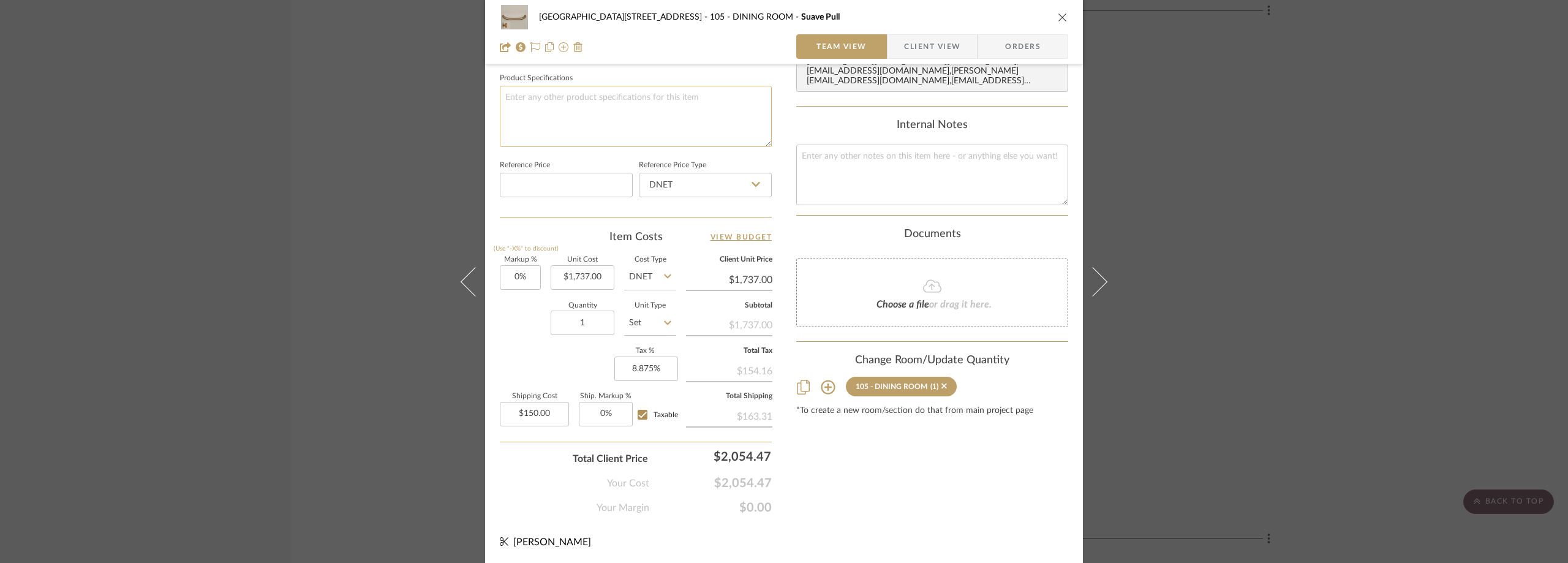
scroll to position [577, 0]
click at [904, 52] on span "Client View" at bounding box center [932, 47] width 56 height 25
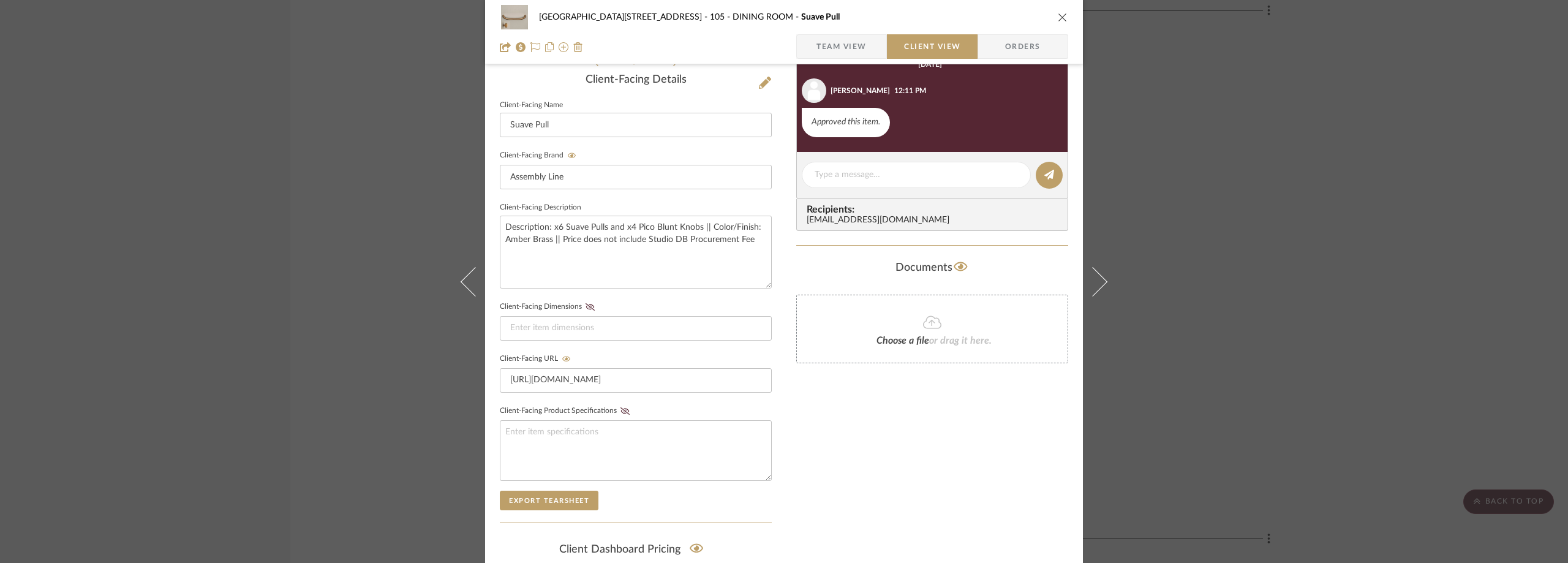
scroll to position [37, 0]
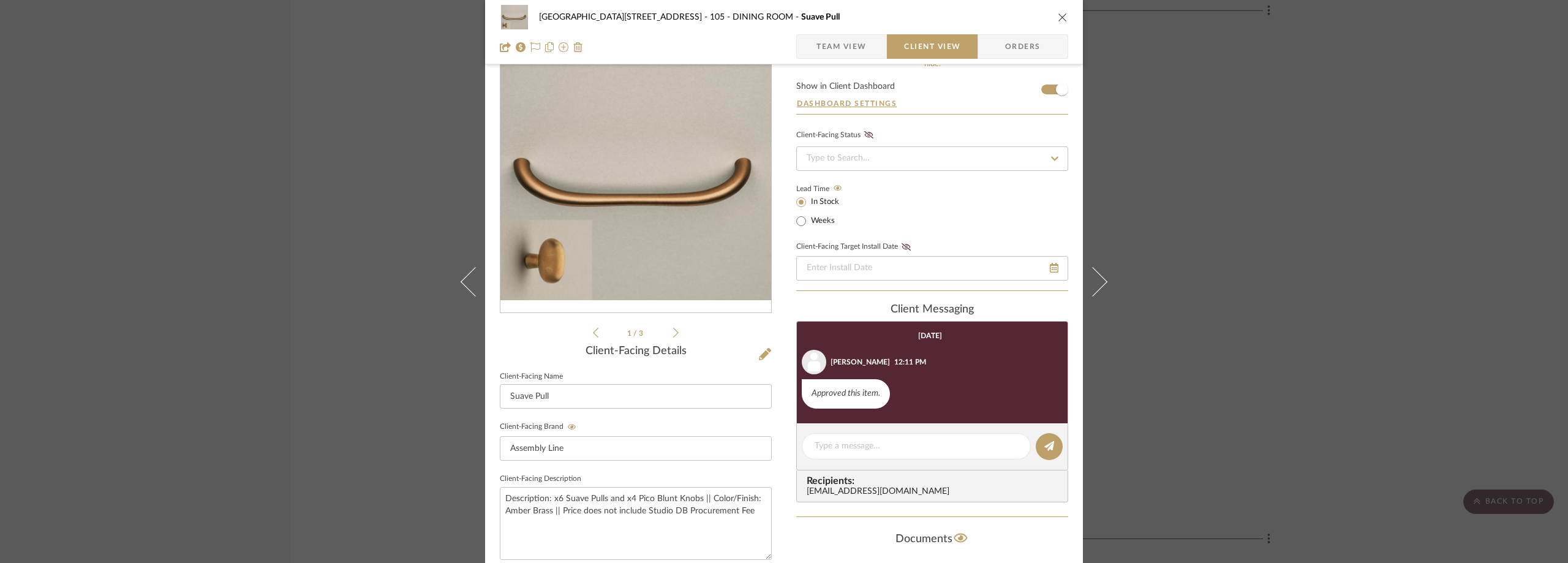
click at [831, 54] on span "Team View" at bounding box center [841, 47] width 50 height 25
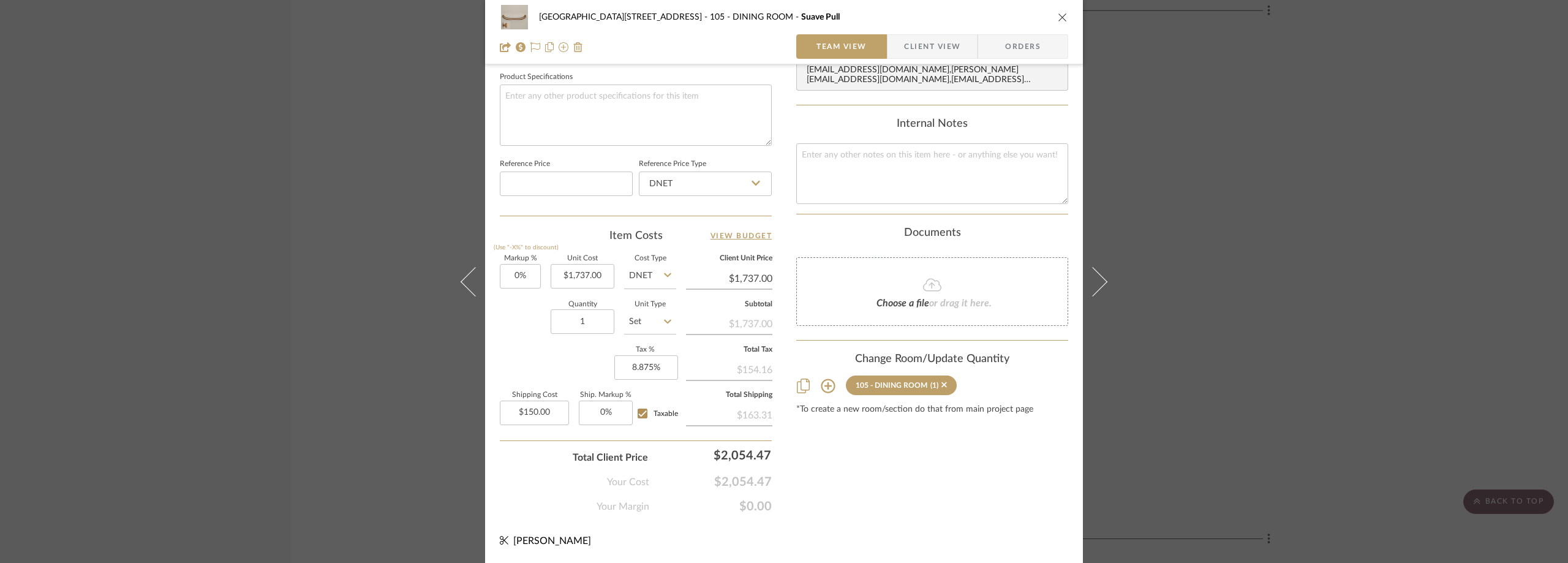
scroll to position [394, 0]
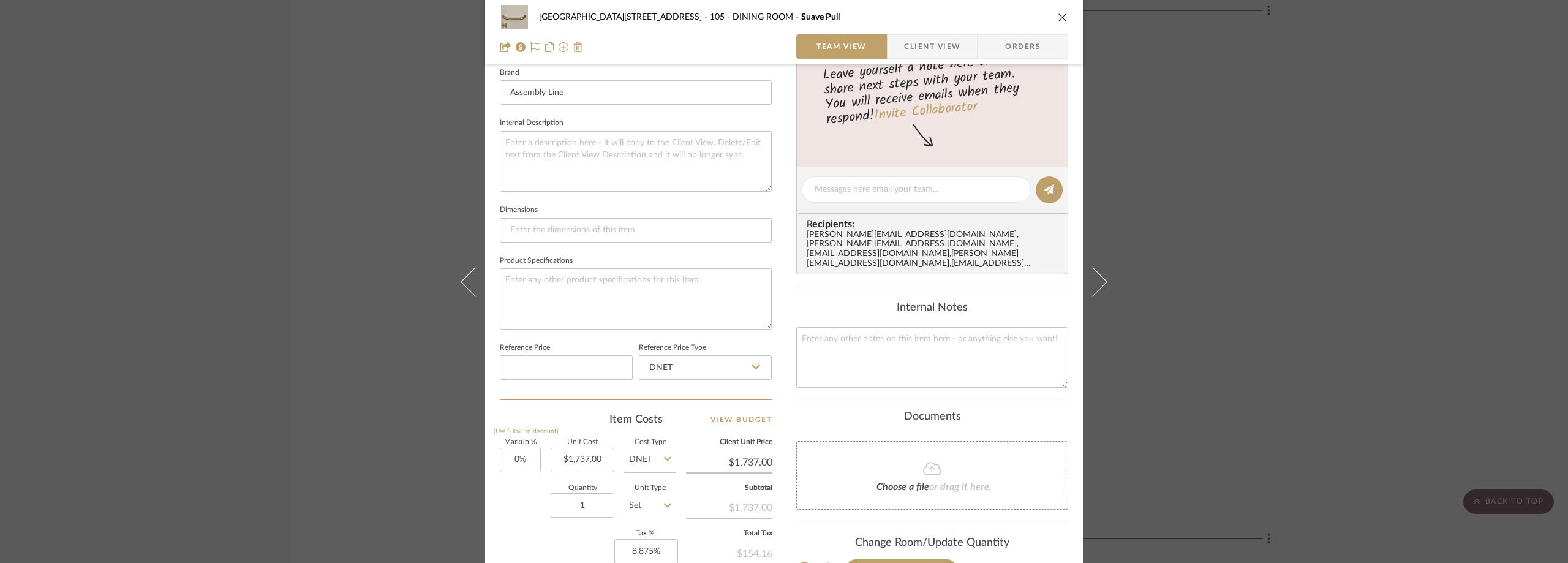
click at [1177, 217] on div "24100 - [STREET_ADDRESS] - Mall 105 - DINING ROOM Suave Pull Team View Client V…" at bounding box center [784, 282] width 1568 height 563
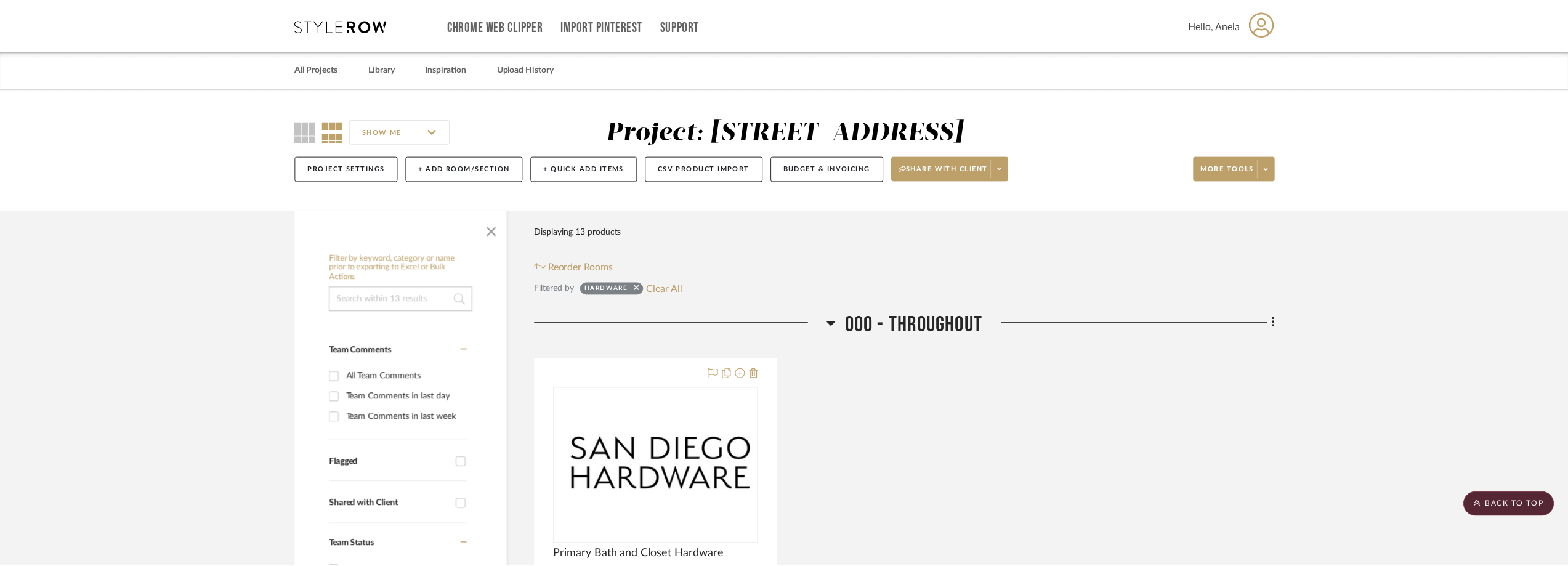
scroll to position [2792, 0]
